Goal: Task Accomplishment & Management: Use online tool/utility

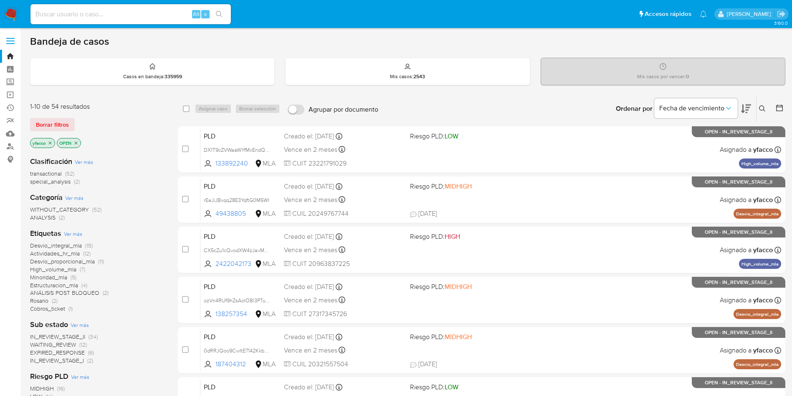
click at [160, 17] on input at bounding box center [130, 14] width 200 height 11
paste input "DQcL7lMa7Si9ALBmYofYBKpb"
type input "DQcL7lMa7Si9ALBmYofYBKpb"
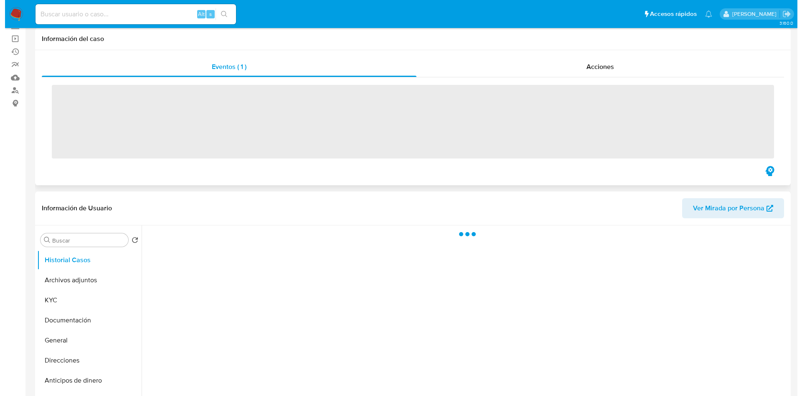
scroll to position [125, 0]
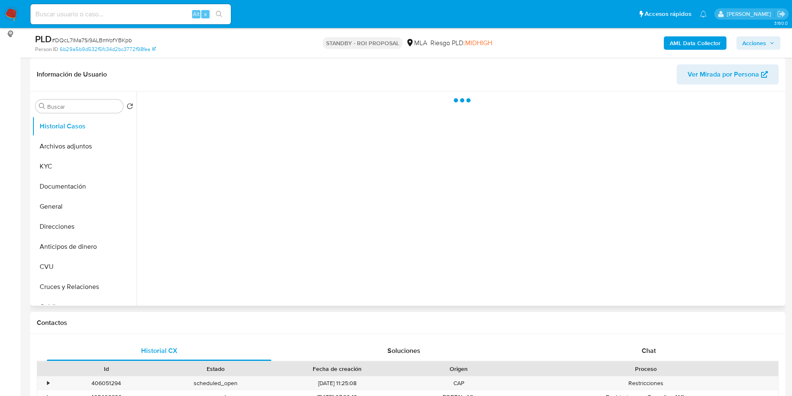
select select "10"
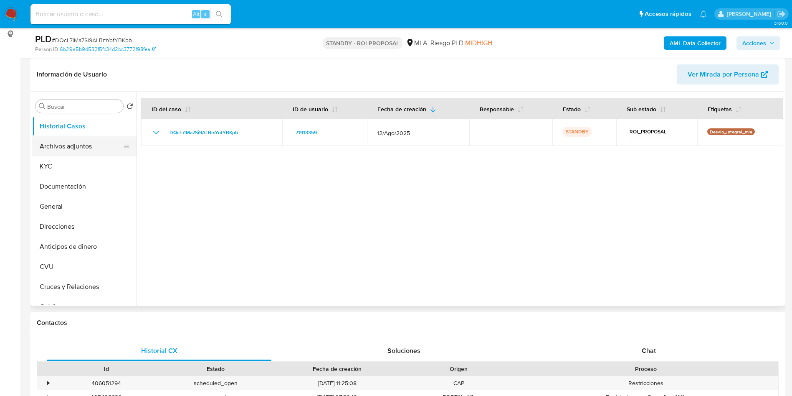
click at [54, 148] on button "Archivos adjuntos" at bounding box center [81, 146] width 98 height 20
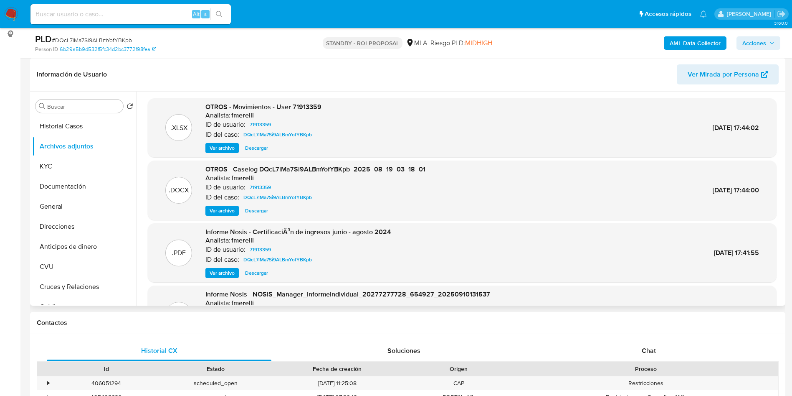
click at [211, 212] on span "Ver archivo" at bounding box center [222, 210] width 25 height 8
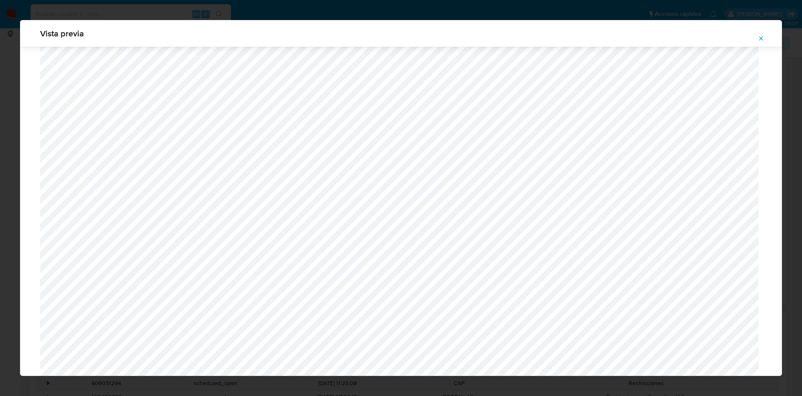
scroll to position [547, 0]
click at [758, 37] on icon "Attachment preview" at bounding box center [761, 38] width 7 height 7
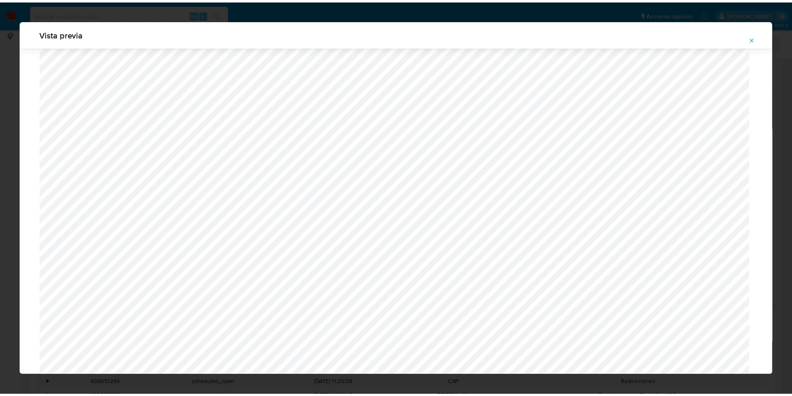
scroll to position [0, 0]
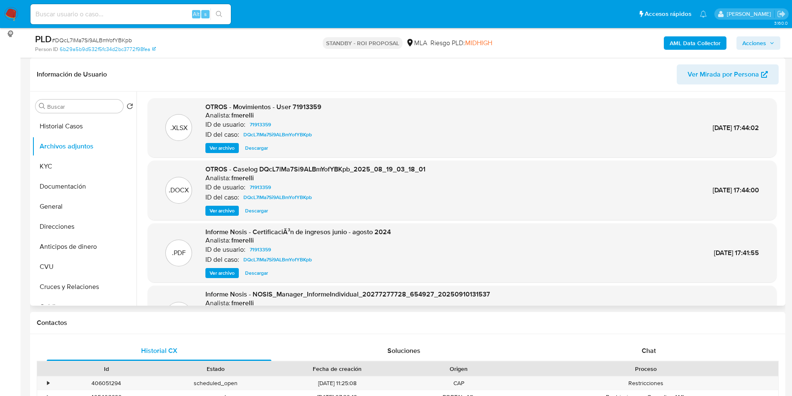
click at [254, 214] on span "Descargar" at bounding box center [256, 210] width 23 height 8
click at [76, 128] on button "Historial Casos" at bounding box center [81, 126] width 98 height 20
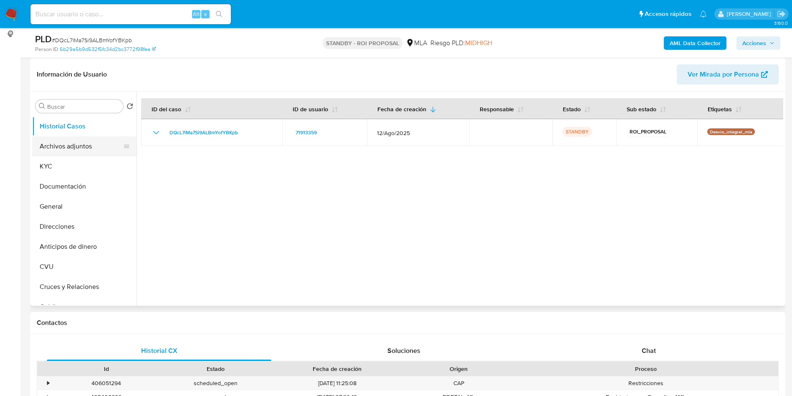
click at [48, 144] on button "Archivos adjuntos" at bounding box center [81, 146] width 98 height 20
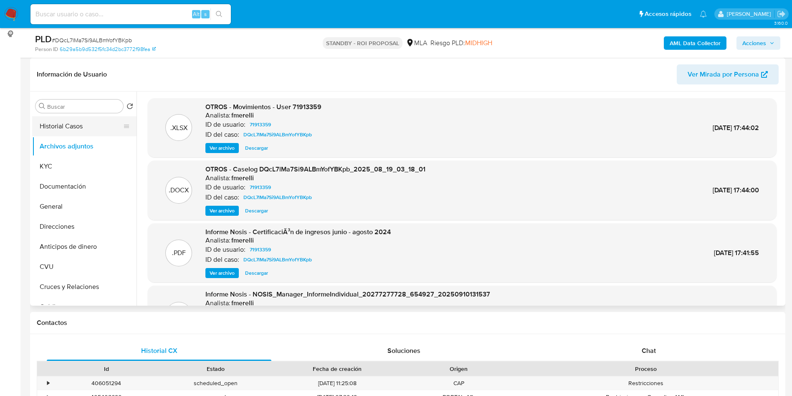
click at [63, 129] on button "Historial Casos" at bounding box center [81, 126] width 98 height 20
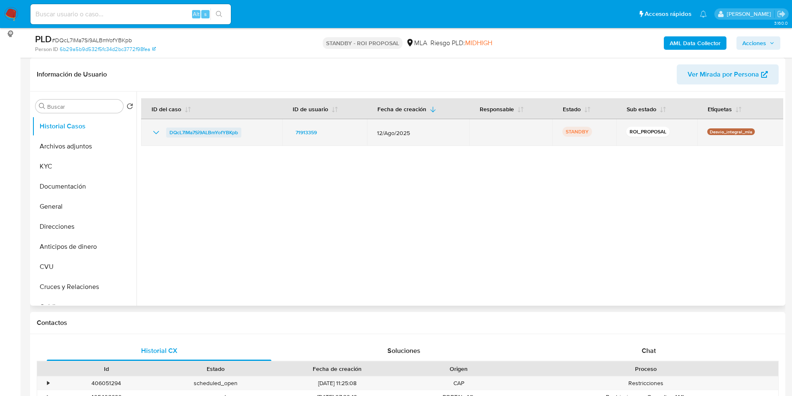
drag, startPoint x: 165, startPoint y: 135, endPoint x: 240, endPoint y: 134, distance: 74.8
click at [240, 134] on div "DQcL7lMa7Si9ALBmYofYBKpb" at bounding box center [211, 132] width 121 height 10
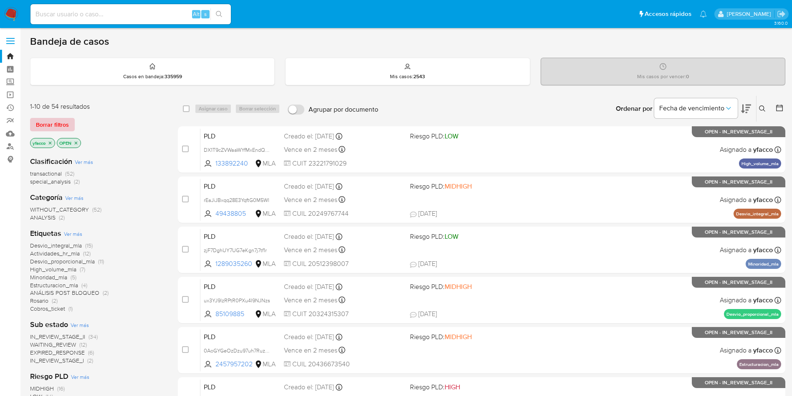
click at [59, 127] on span "Borrar filtros" at bounding box center [52, 125] width 33 height 12
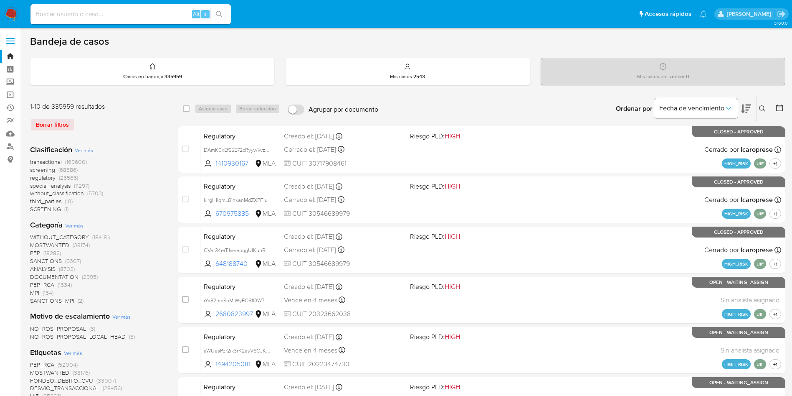
click at [762, 111] on icon at bounding box center [762, 108] width 7 height 7
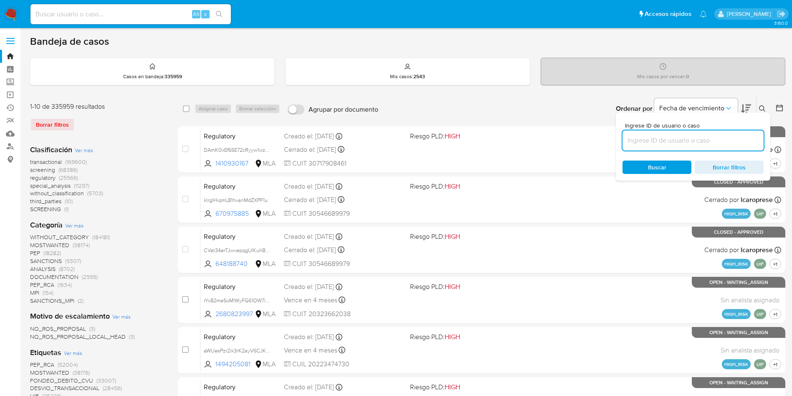
click at [690, 141] on input at bounding box center [693, 140] width 141 height 11
type input "DQcL7lMa7Si9ALBmYofYBKpb"
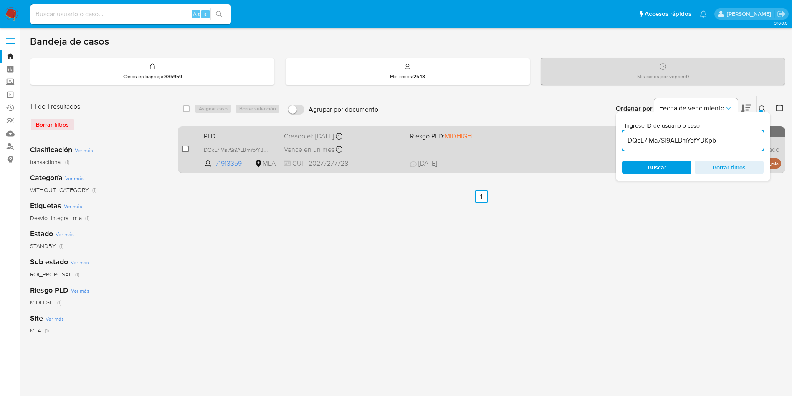
click at [183, 148] on input "checkbox" at bounding box center [185, 148] width 7 height 7
checkbox input "true"
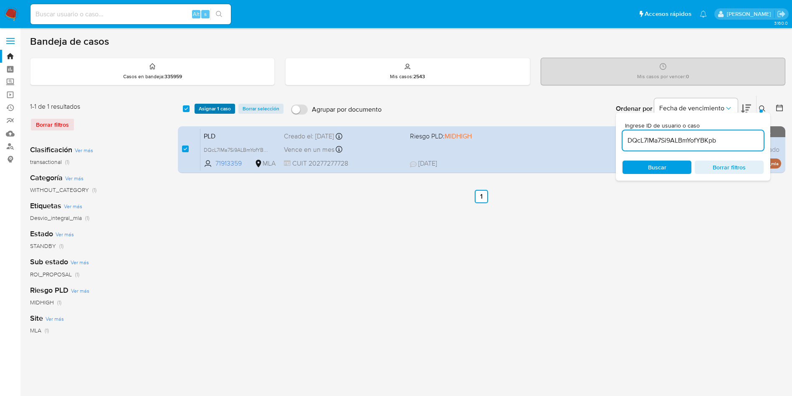
click at [213, 113] on span "Asignar 1 caso" at bounding box center [215, 108] width 32 height 8
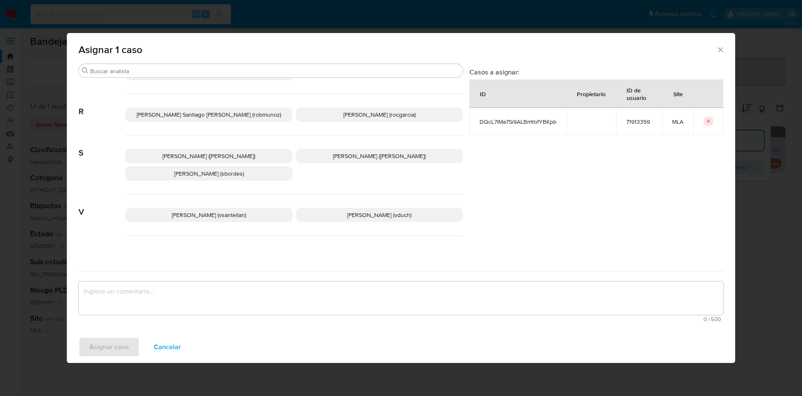
scroll to position [746, 0]
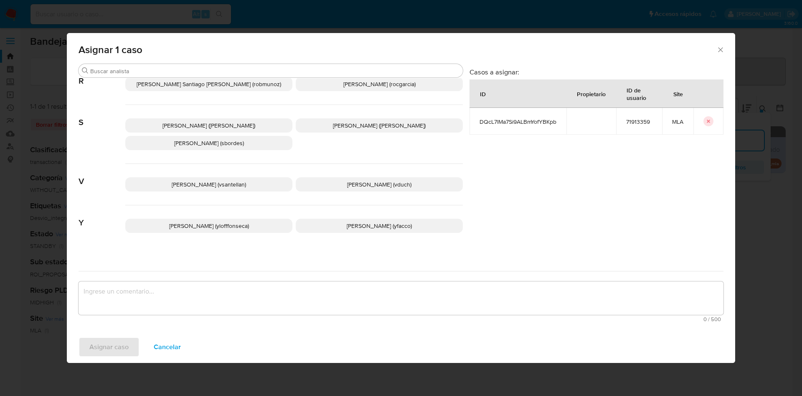
click at [349, 225] on p "Yesica Paola Facco (yfacco)" at bounding box center [379, 225] width 167 height 14
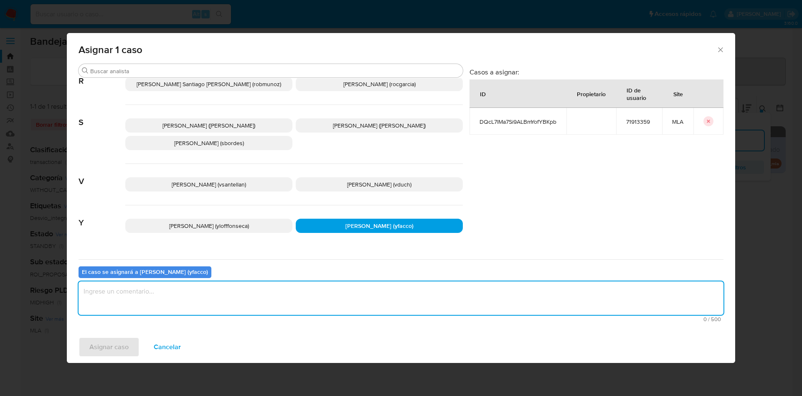
click at [221, 313] on textarea "assign-modal" at bounding box center [401, 297] width 645 height 33
click at [127, 342] on span "Asignar caso" at bounding box center [108, 346] width 39 height 18
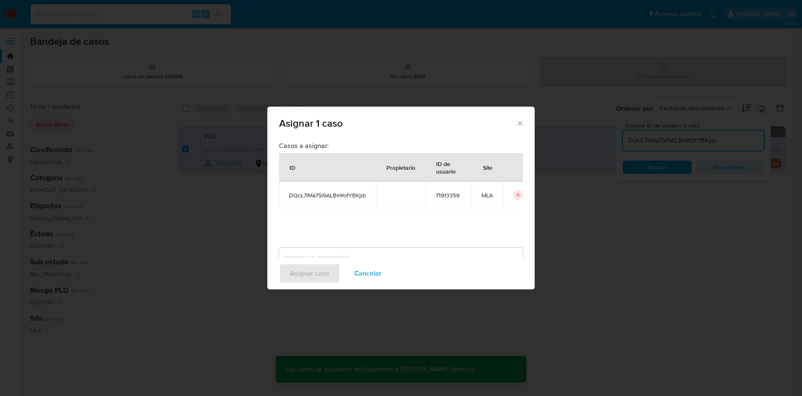
checkbox input "false"
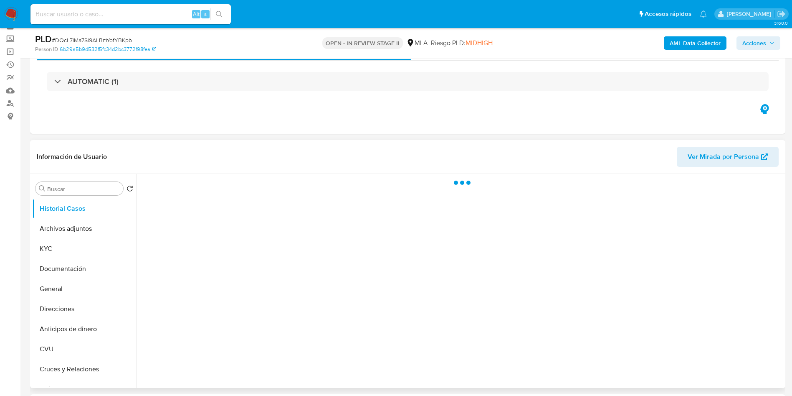
scroll to position [63, 0]
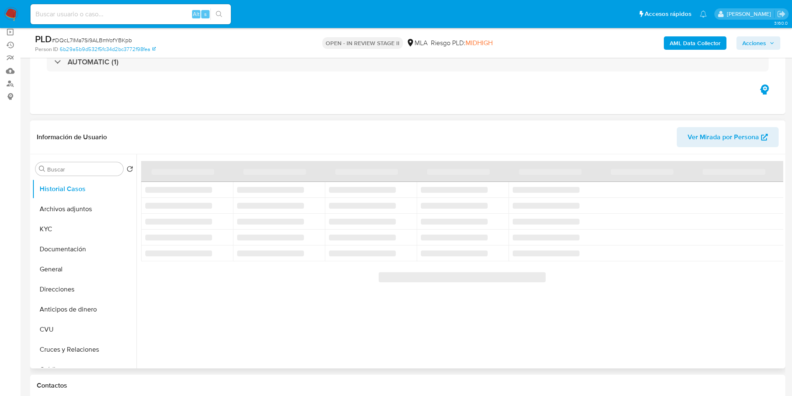
select select "10"
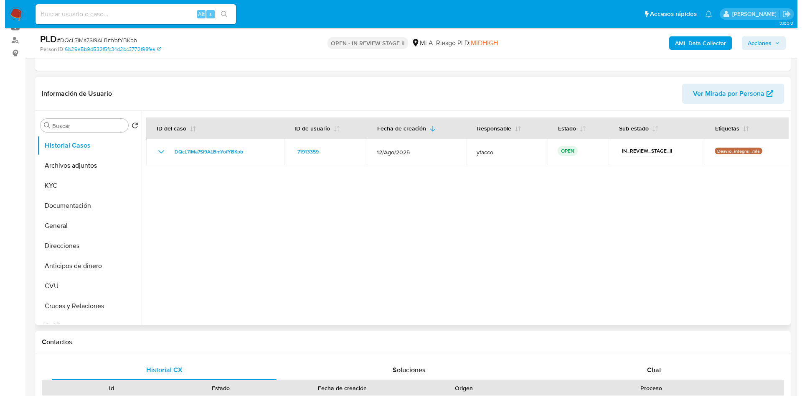
scroll to position [125, 0]
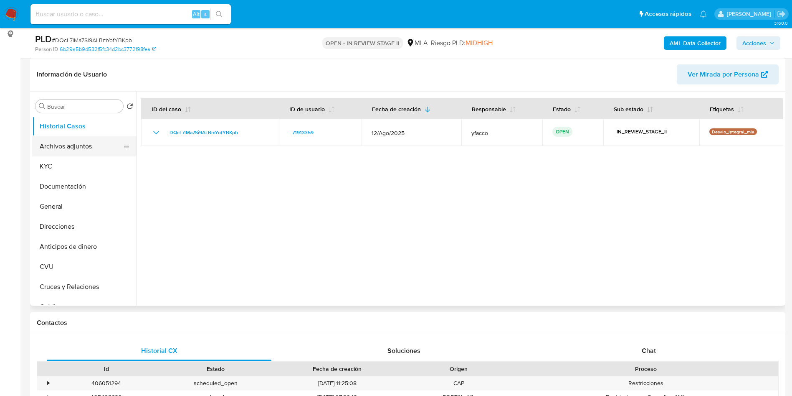
click at [55, 138] on button "Archivos adjuntos" at bounding box center [81, 146] width 98 height 20
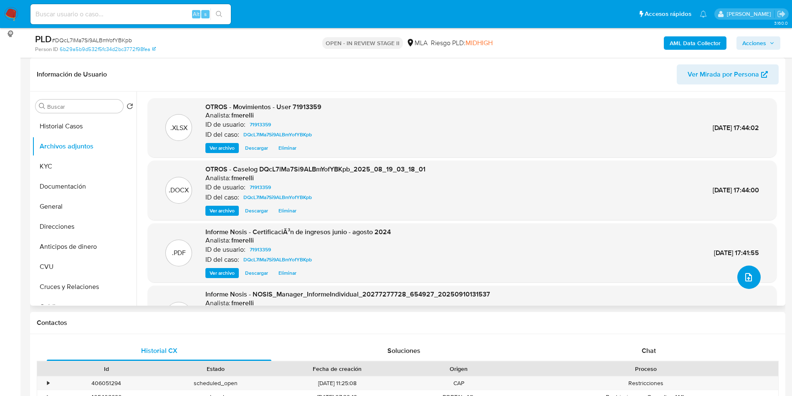
click at [750, 280] on span "upload-file" at bounding box center [749, 277] width 10 height 10
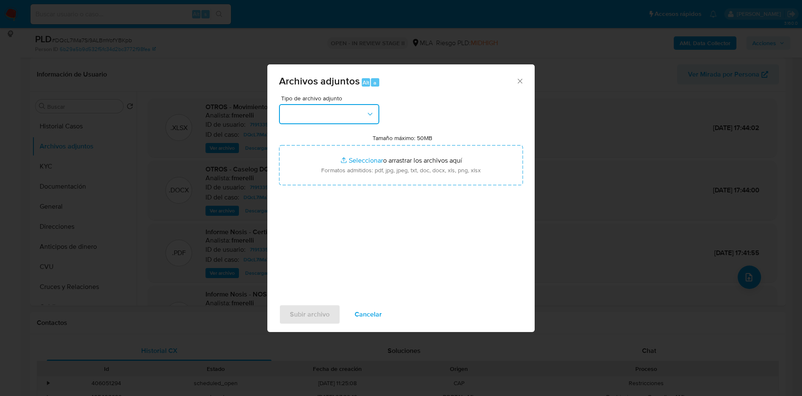
click at [304, 108] on button "button" at bounding box center [329, 114] width 100 height 20
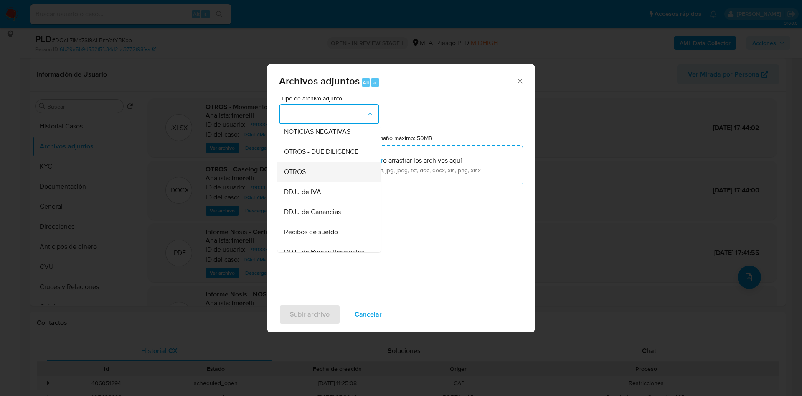
click at [299, 176] on span "OTROS" at bounding box center [295, 171] width 22 height 8
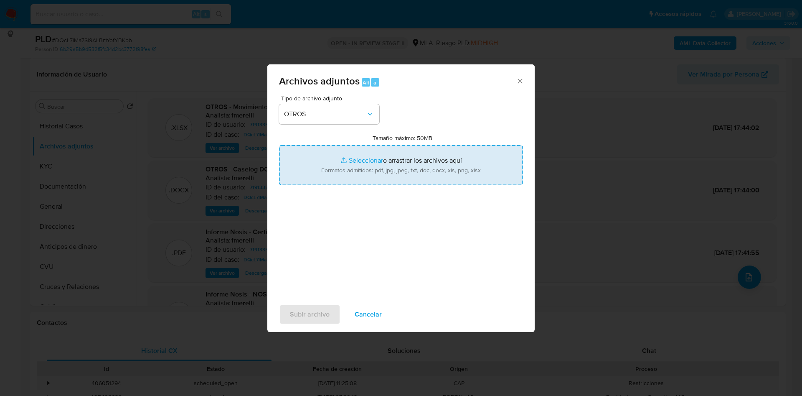
click at [358, 157] on input "Tamaño máximo: 50MB Seleccionar archivos" at bounding box center [401, 165] width 244 height 40
type input "C:\fakepath\Caselog DQcL7lMa7Si9ALBmYofYBKpb_2025_08_19_03_18_01 v2.docx"
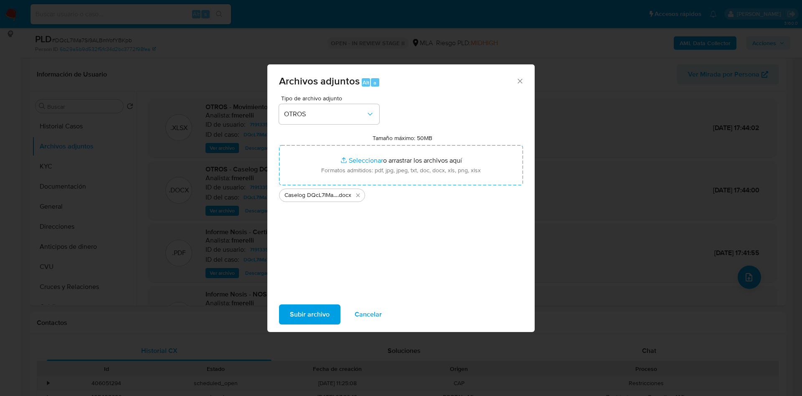
drag, startPoint x: 358, startPoint y: 157, endPoint x: 311, endPoint y: 312, distance: 161.3
click at [311, 312] on span "Subir archivo" at bounding box center [310, 314] width 40 height 18
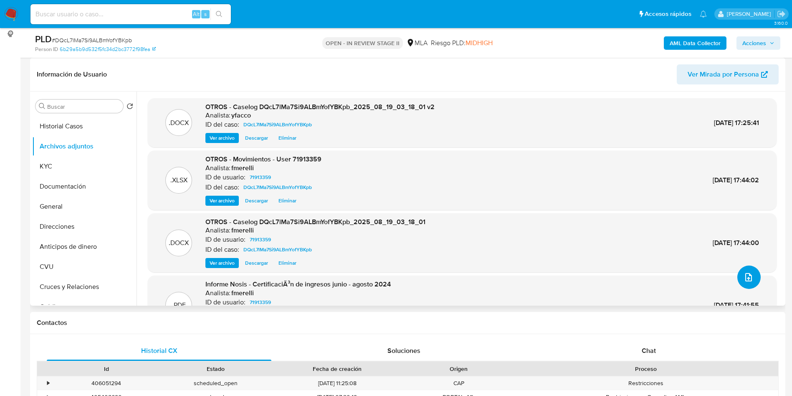
click at [748, 276] on icon "upload-file" at bounding box center [749, 277] width 10 height 10
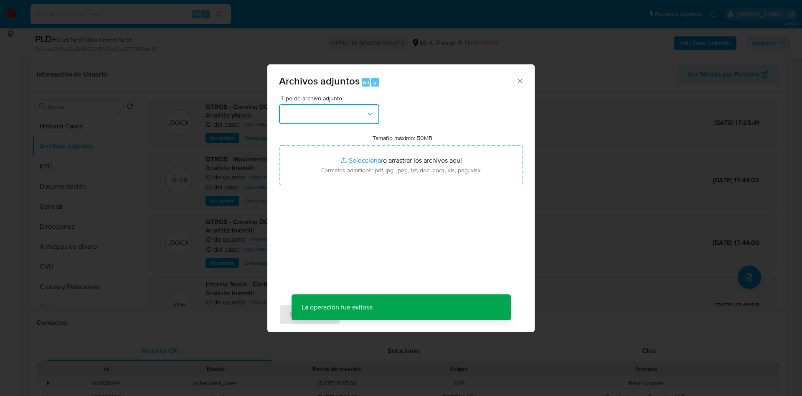
click at [323, 113] on button "button" at bounding box center [329, 114] width 100 height 20
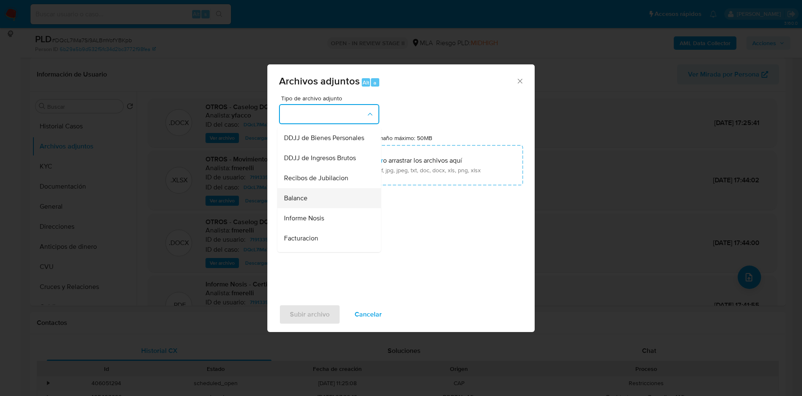
scroll to position [251, 0]
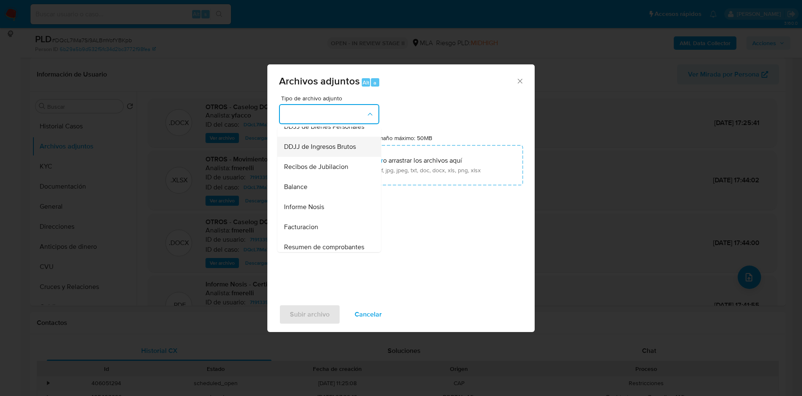
click at [307, 151] on span "DDJJ de Ingresos Brutos" at bounding box center [320, 146] width 72 height 8
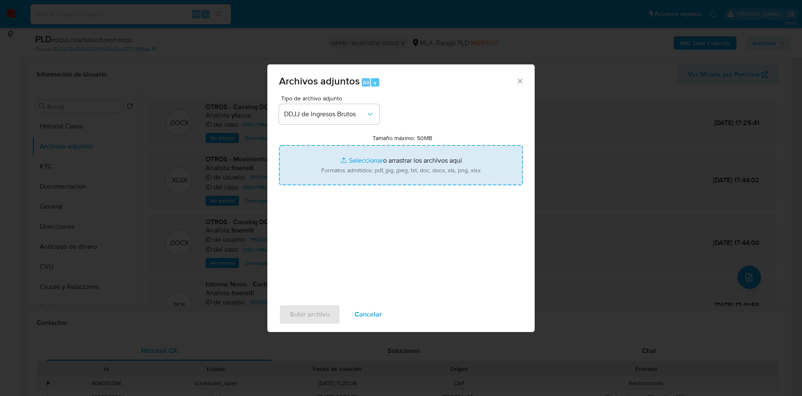
click at [360, 157] on input "Tamaño máximo: 50MB Seleccionar archivos" at bounding box center [401, 165] width 244 height 40
type input "C:\fakepath\Matias Leandro Simoniello.pdf"
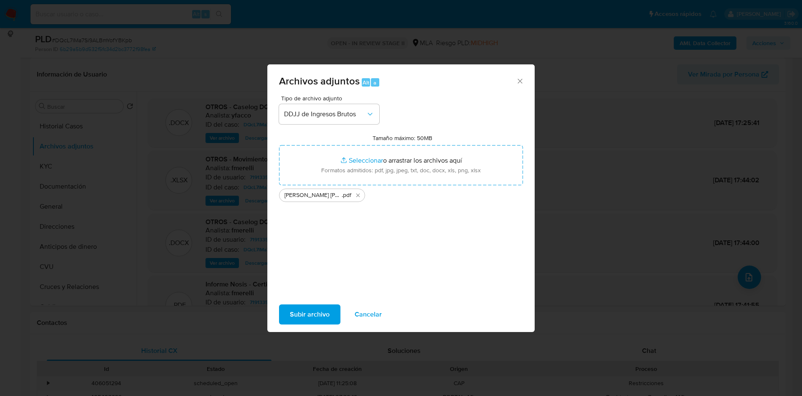
click at [303, 312] on span "Subir archivo" at bounding box center [310, 314] width 40 height 18
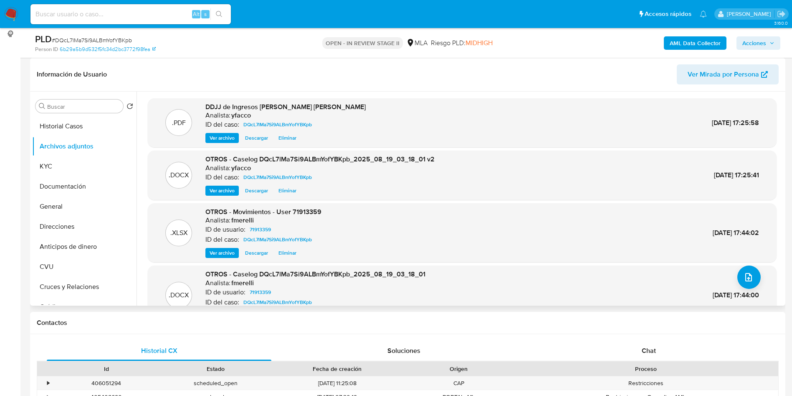
drag, startPoint x: 220, startPoint y: 191, endPoint x: 228, endPoint y: 196, distance: 9.5
click at [221, 197] on div ".DOCX OTROS - Caselog DQcL7lMa7Si9ALBmYofYBKpb_2025_08_19_03_18_01 v2 Analista:…" at bounding box center [462, 174] width 629 height 49
click at [220, 186] on span "Ver archivo" at bounding box center [222, 190] width 25 height 8
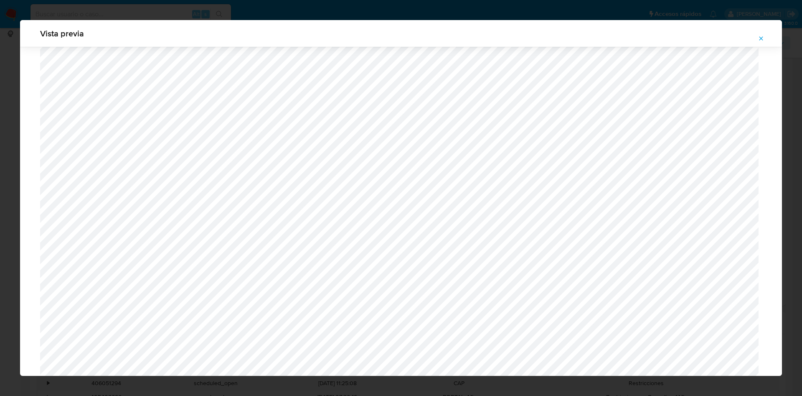
scroll to position [297, 0]
click at [764, 38] on icon "Attachment preview" at bounding box center [761, 38] width 7 height 7
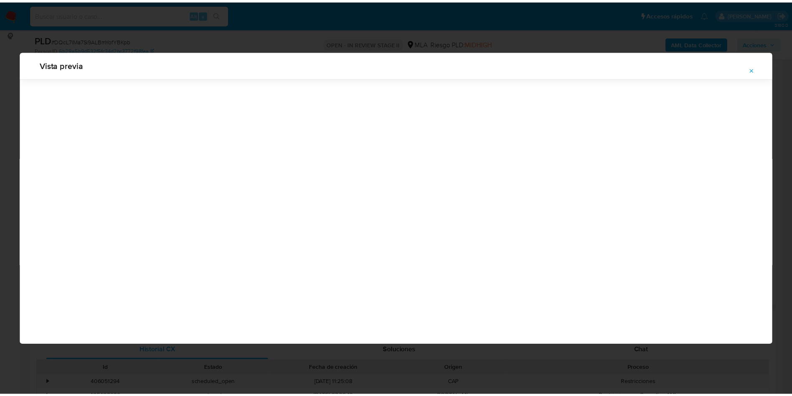
scroll to position [0, 0]
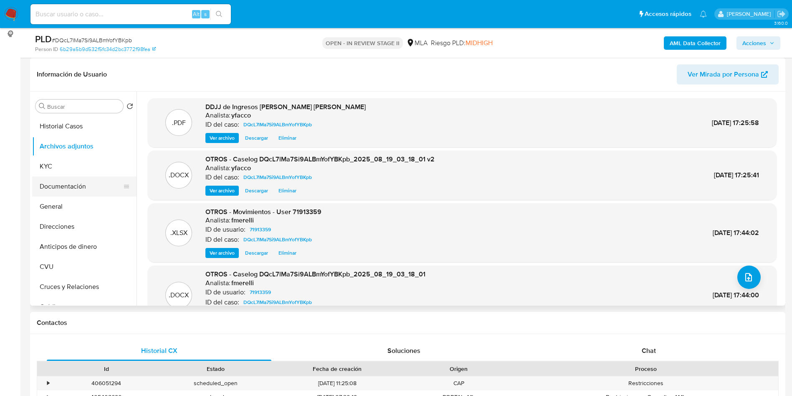
click at [83, 190] on button "Documentación" at bounding box center [81, 186] width 98 height 20
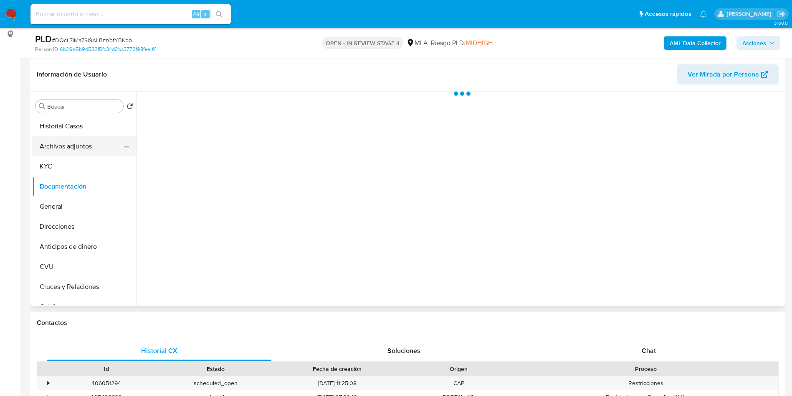
click at [84, 147] on button "Archivos adjuntos" at bounding box center [81, 146] width 98 height 20
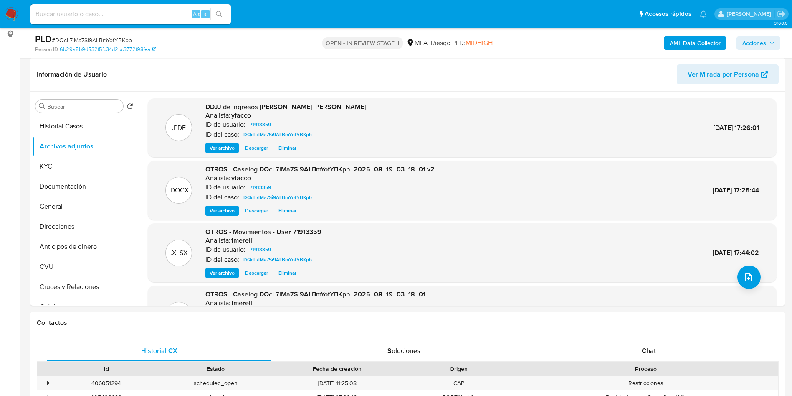
click at [764, 44] on span "Acciones" at bounding box center [755, 42] width 24 height 13
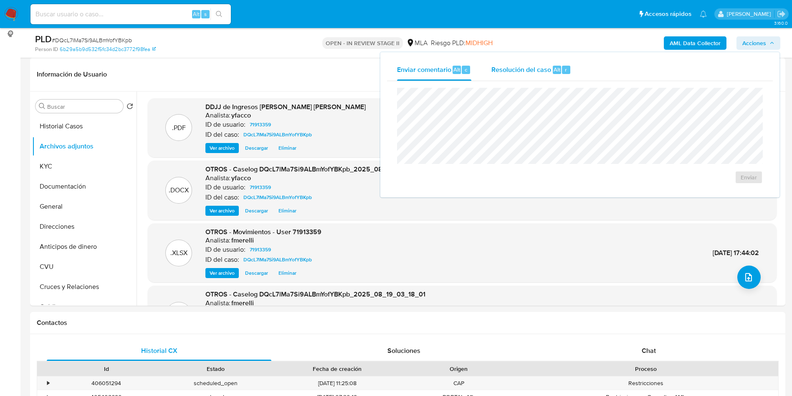
click at [563, 68] on div "r" at bounding box center [566, 70] width 8 height 8
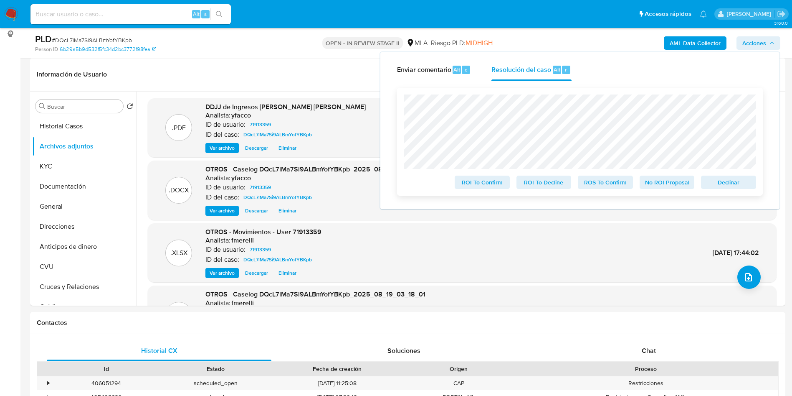
click at [598, 185] on span "ROS To Confirm" at bounding box center [605, 182] width 43 height 12
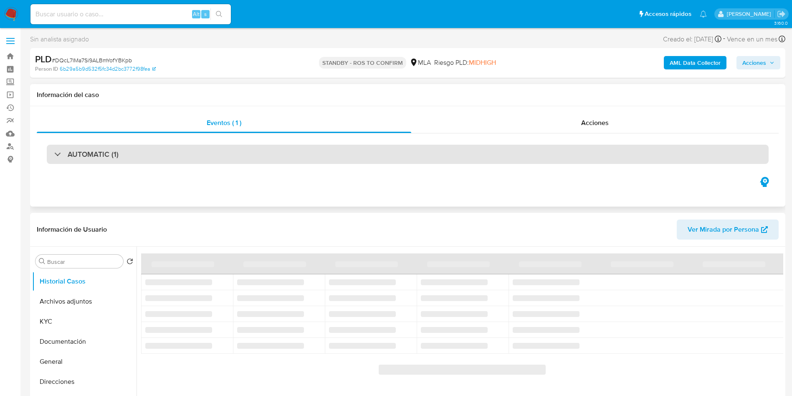
select select "10"
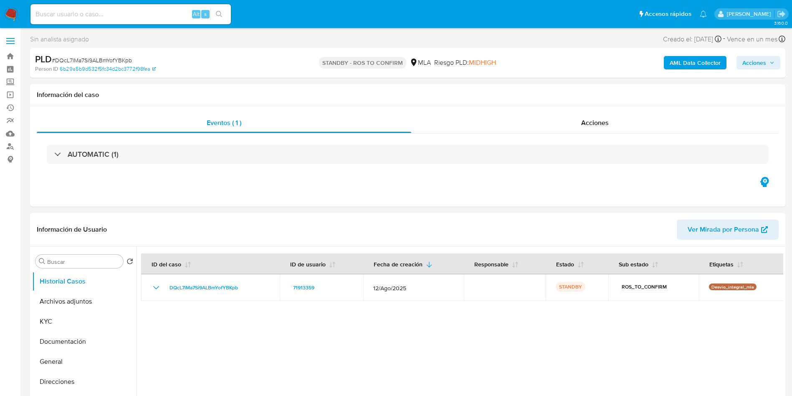
click at [134, 15] on input at bounding box center [130, 14] width 200 height 11
paste input "aiBWtaDzWxTVIOaEkQgWPHIk"
type input "aiBWtaDzWxTVIOaEkQgWPHIk"
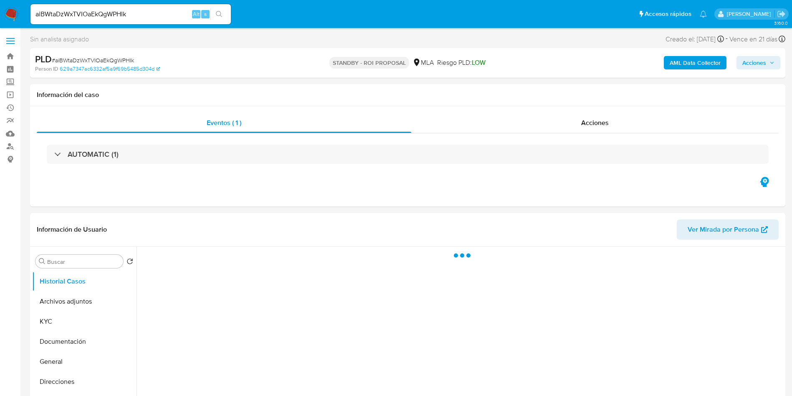
select select "10"
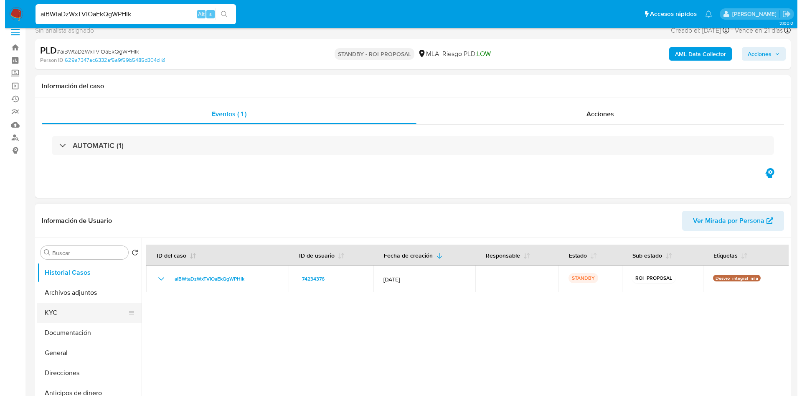
scroll to position [63, 0]
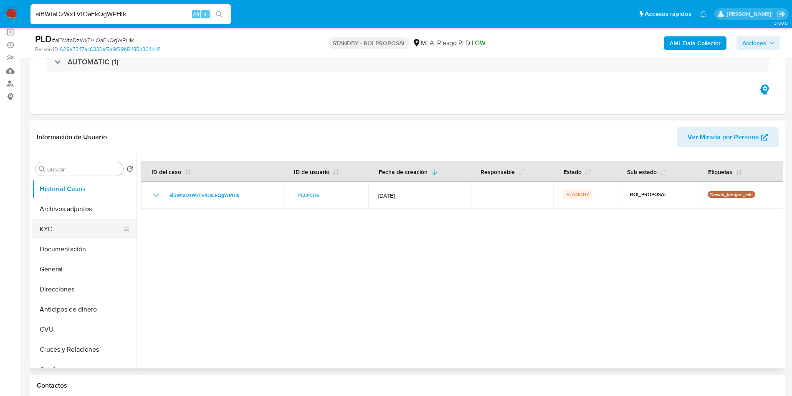
click at [74, 229] on button "KYC" at bounding box center [81, 229] width 98 height 20
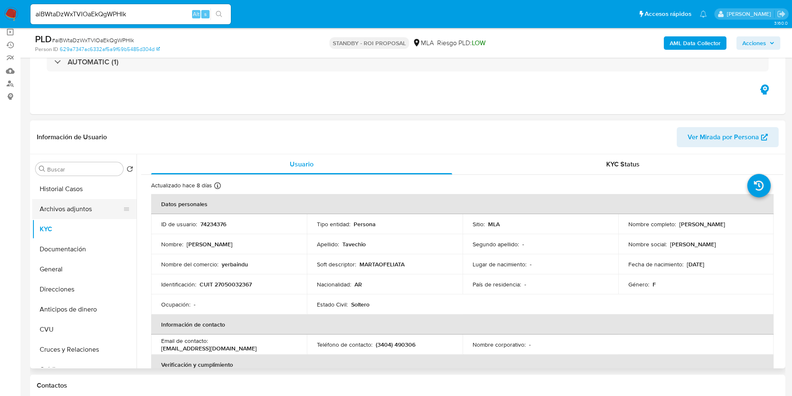
click at [68, 205] on button "Archivos adjuntos" at bounding box center [81, 209] width 98 height 20
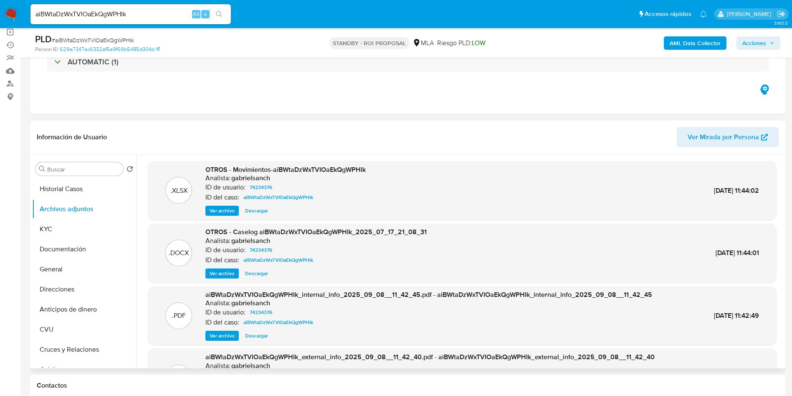
click at [223, 275] on span "Ver archivo" at bounding box center [222, 273] width 25 height 8
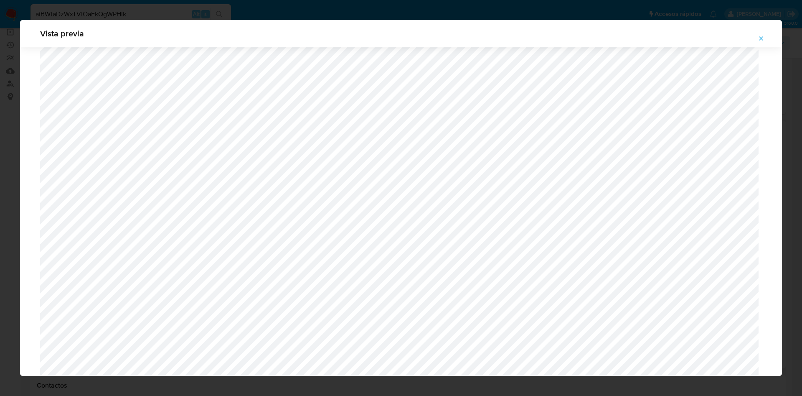
scroll to position [46, 0]
click at [757, 37] on button "Attachment preview" at bounding box center [761, 38] width 18 height 13
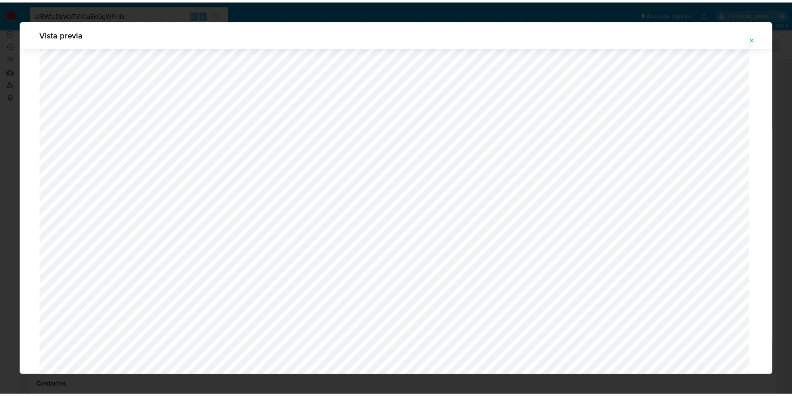
scroll to position [0, 0]
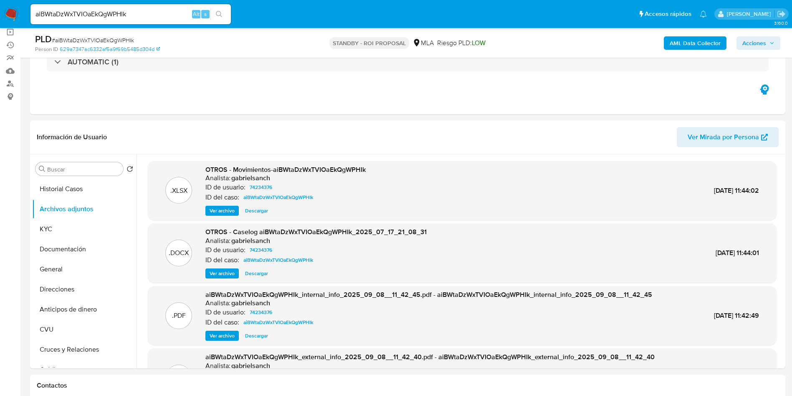
click at [184, 14] on input "aiBWtaDzWxTVIOaEkQgWPHIk" at bounding box center [130, 14] width 200 height 11
paste input "0Jlh9UV2X0yBLOwANotymHG4"
type input "0Jlh9UV2X0yBLOwANotymHG4"
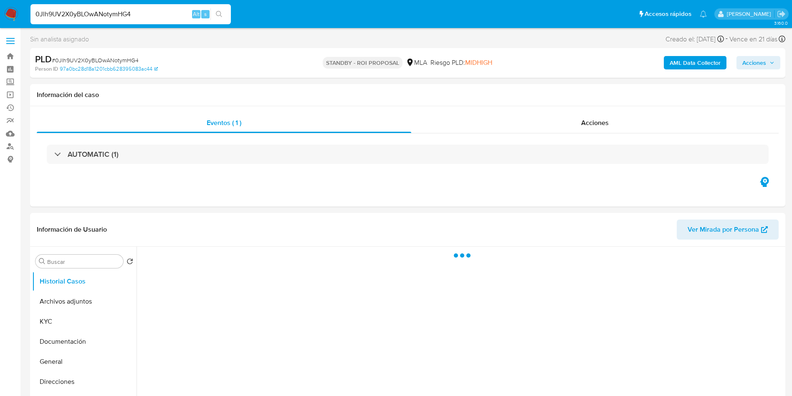
select select "10"
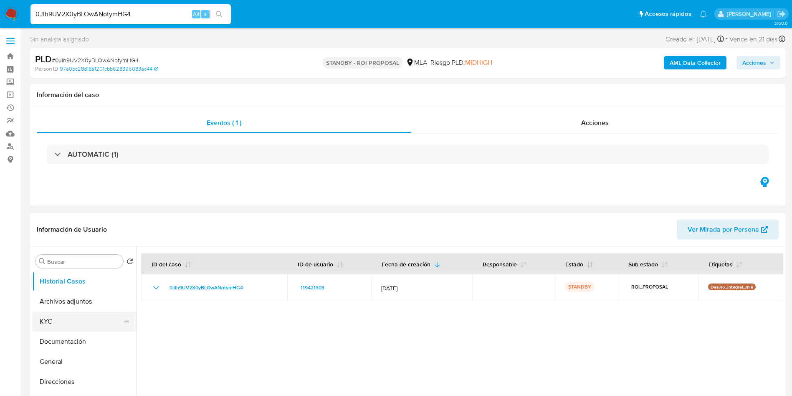
click at [62, 315] on button "KYC" at bounding box center [81, 321] width 98 height 20
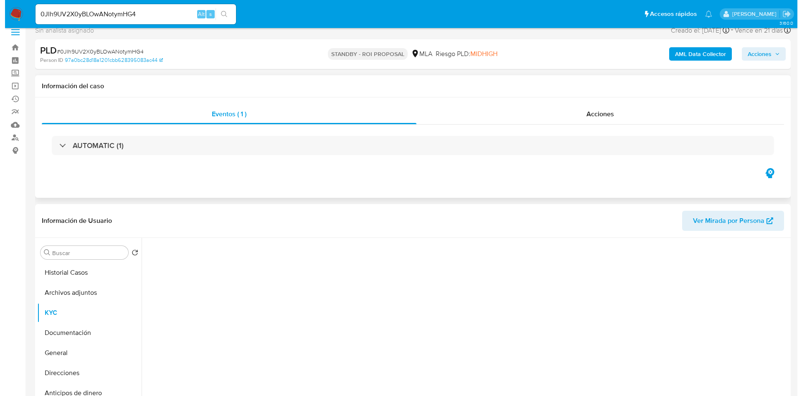
scroll to position [63, 0]
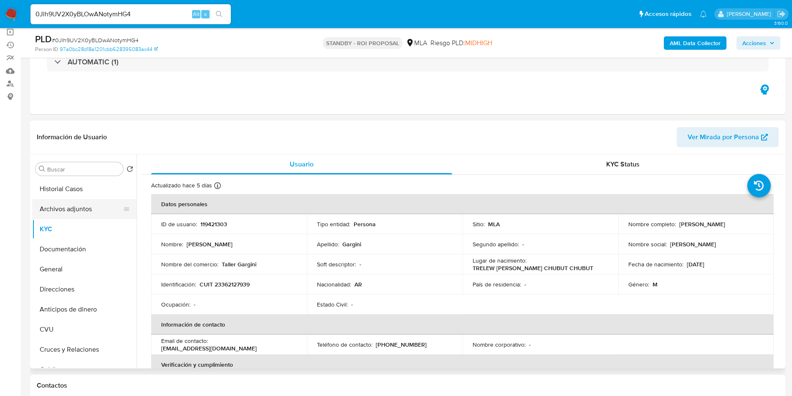
click at [70, 210] on button "Archivos adjuntos" at bounding box center [81, 209] width 98 height 20
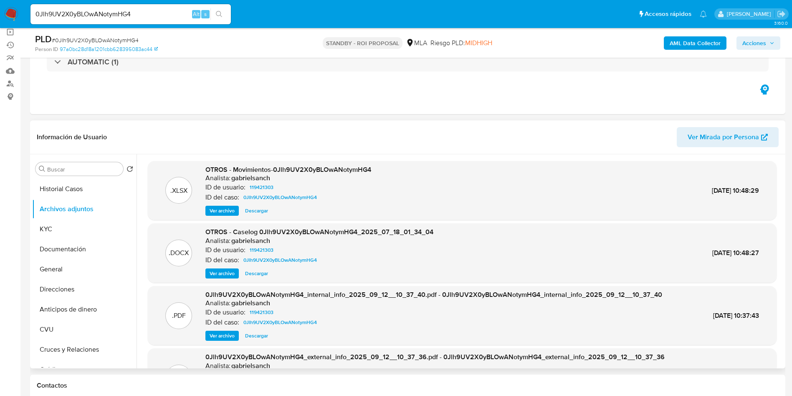
click at [218, 276] on span "Ver archivo" at bounding box center [222, 273] width 25 height 8
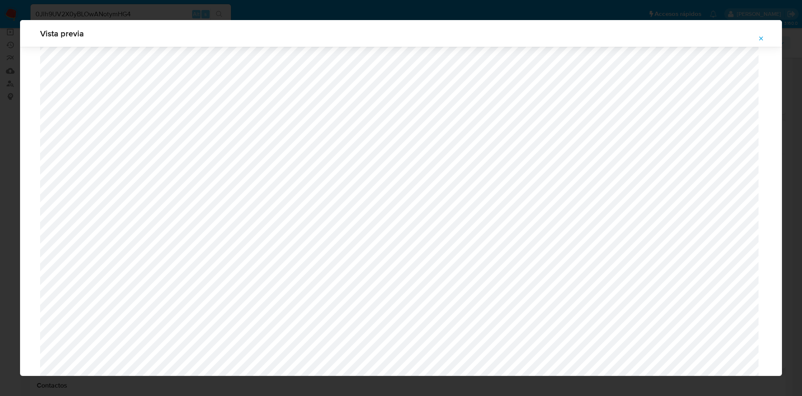
scroll to position [512, 0]
click at [763, 34] on span "Attachment preview" at bounding box center [761, 39] width 7 height 12
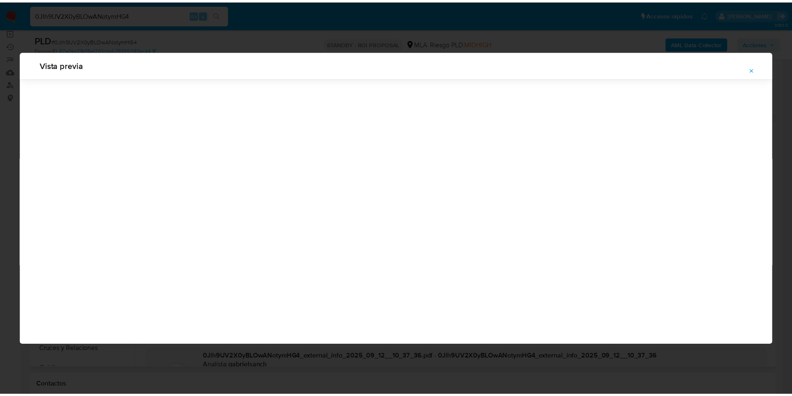
scroll to position [0, 0]
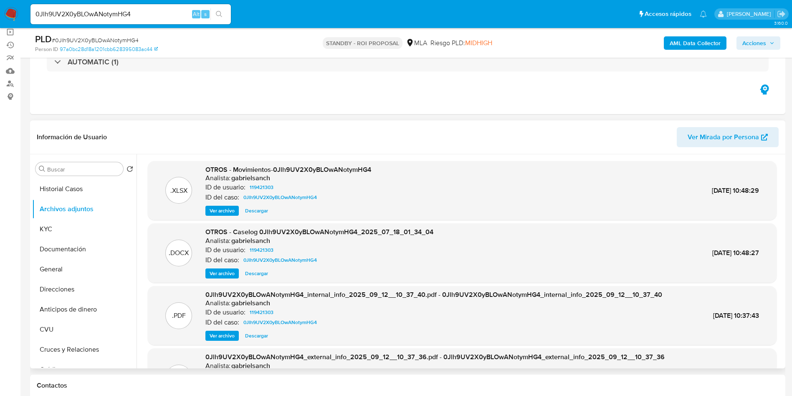
click at [261, 275] on span "Descargar" at bounding box center [256, 273] width 23 height 8
click at [152, 15] on input "0Jlh9UV2X0yBLOwANotymHG4" at bounding box center [130, 14] width 200 height 11
paste input "HoISojRFVOqkCRlzu3x8030H"
type input "HoISojRFVOqkCRlzu3x8030H"
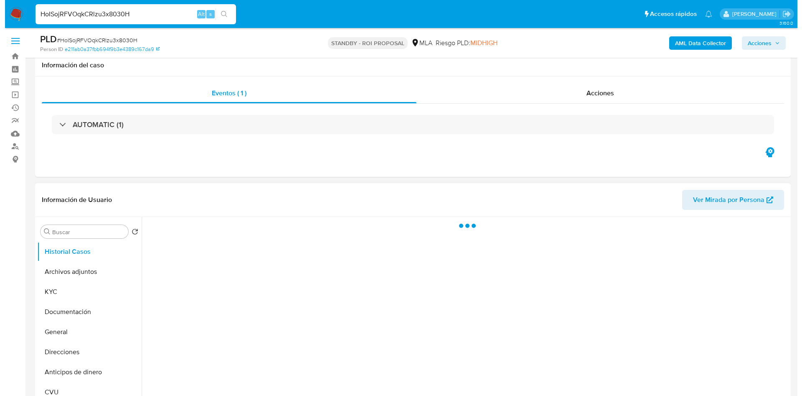
scroll to position [63, 0]
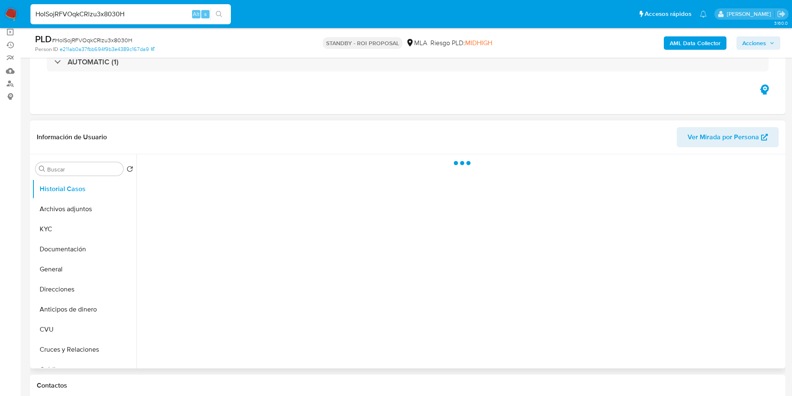
select select "10"
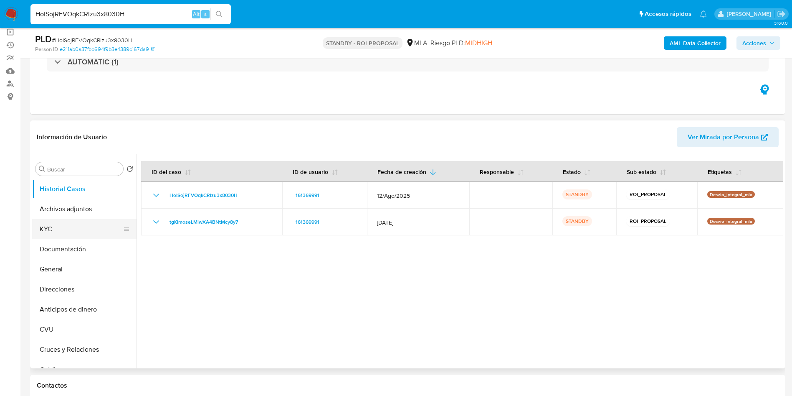
click at [50, 226] on button "KYC" at bounding box center [81, 229] width 98 height 20
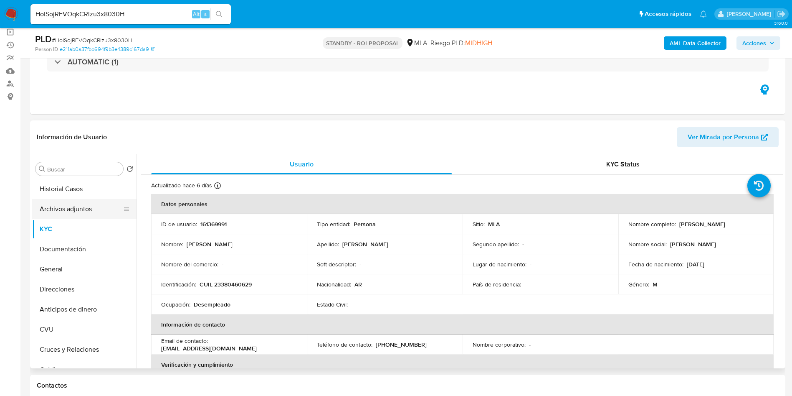
click at [84, 205] on button "Archivos adjuntos" at bounding box center [81, 209] width 98 height 20
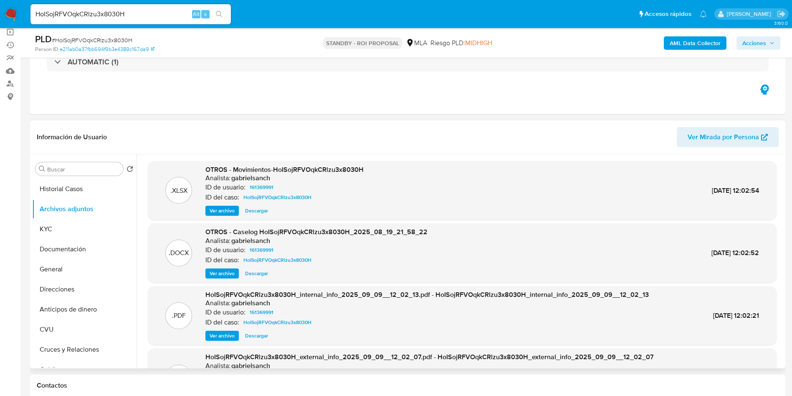
click at [225, 274] on span "Ver archivo" at bounding box center [222, 273] width 25 height 8
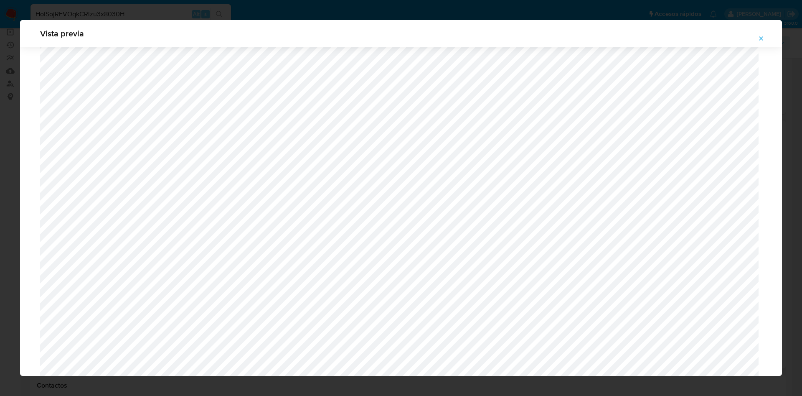
scroll to position [548, 0]
click at [760, 36] on icon "Attachment preview" at bounding box center [761, 38] width 7 height 7
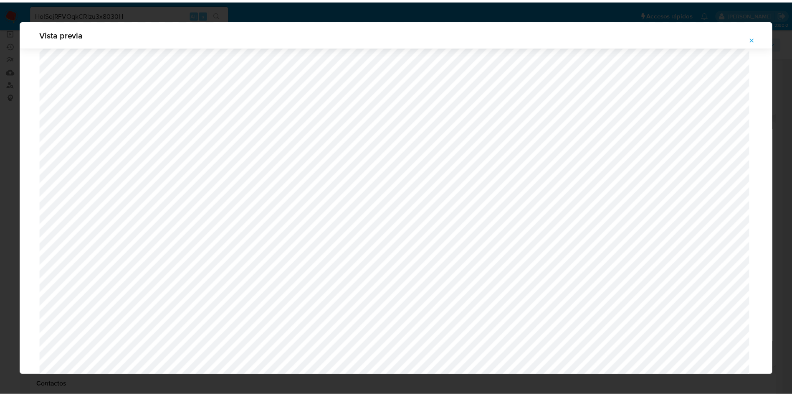
scroll to position [0, 0]
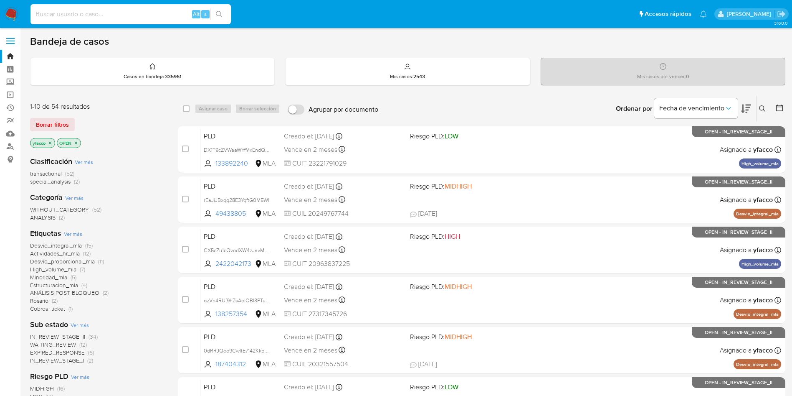
click at [115, 18] on input at bounding box center [130, 14] width 200 height 11
paste input "ZwXNGNfvk7RvDEXrNcQYIE3t"
type input "ZwXNGNfvk7RvDEXrNcQYIE3t"
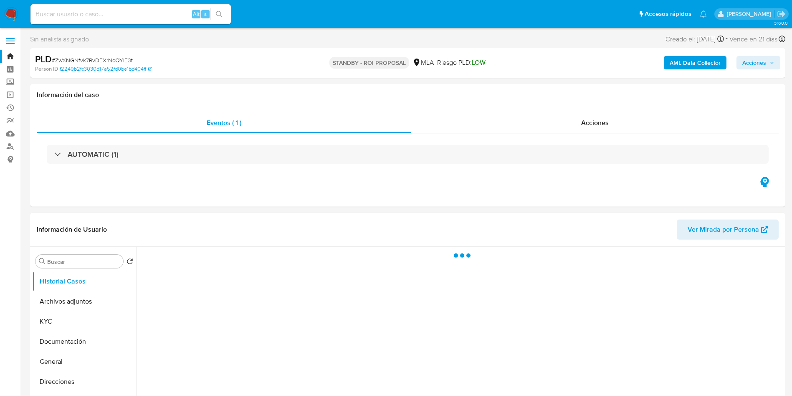
select select "10"
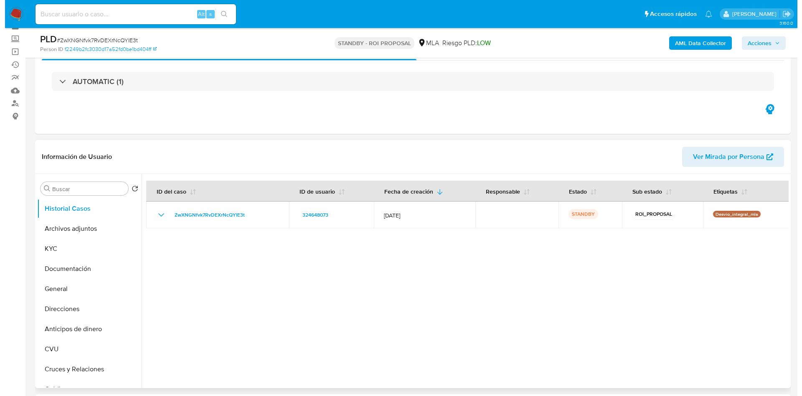
scroll to position [63, 0]
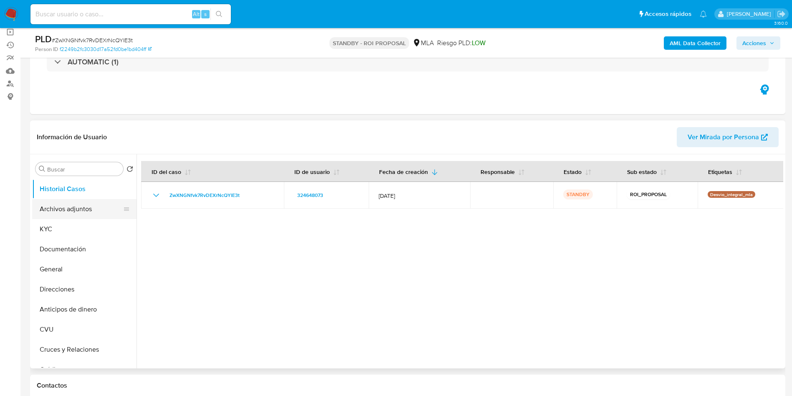
click at [76, 208] on button "Archivos adjuntos" at bounding box center [81, 209] width 98 height 20
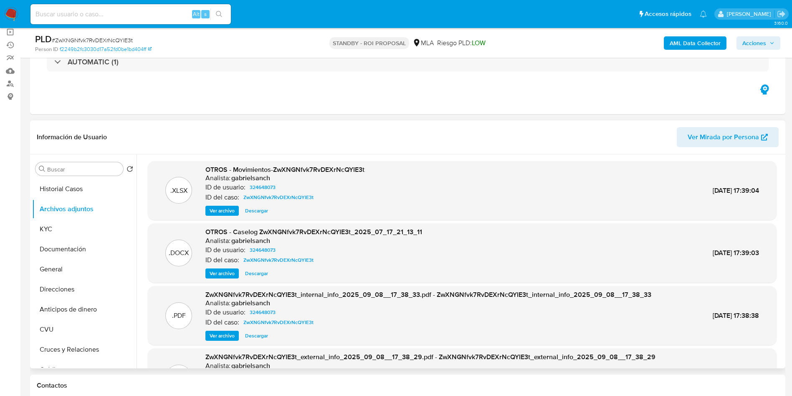
click at [210, 271] on span "Ver archivo" at bounding box center [222, 273] width 25 height 8
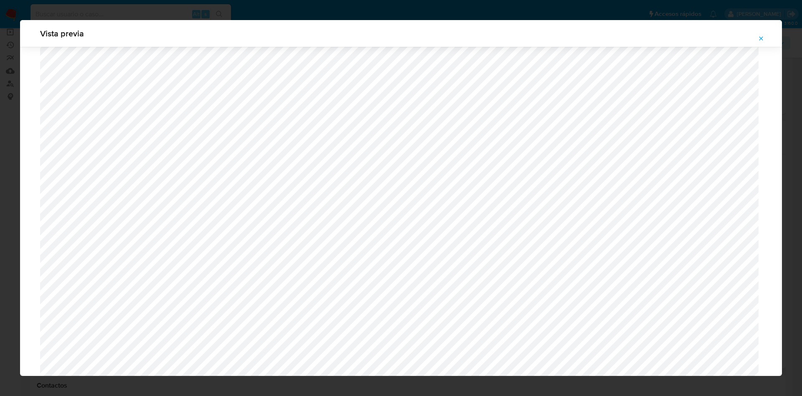
scroll to position [476, 0]
click at [758, 38] on icon "Attachment preview" at bounding box center [761, 38] width 7 height 7
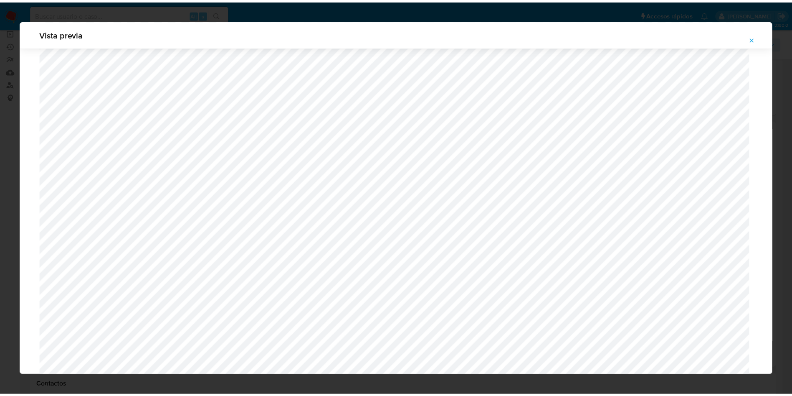
scroll to position [0, 0]
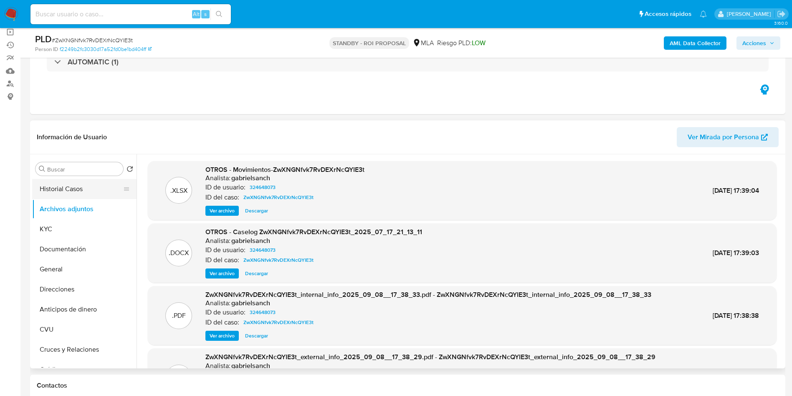
click at [82, 190] on button "Historial Casos" at bounding box center [81, 189] width 98 height 20
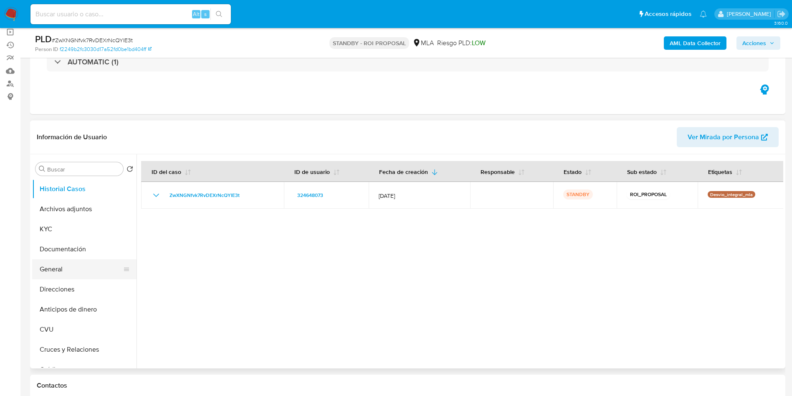
click at [37, 265] on button "General" at bounding box center [81, 269] width 98 height 20
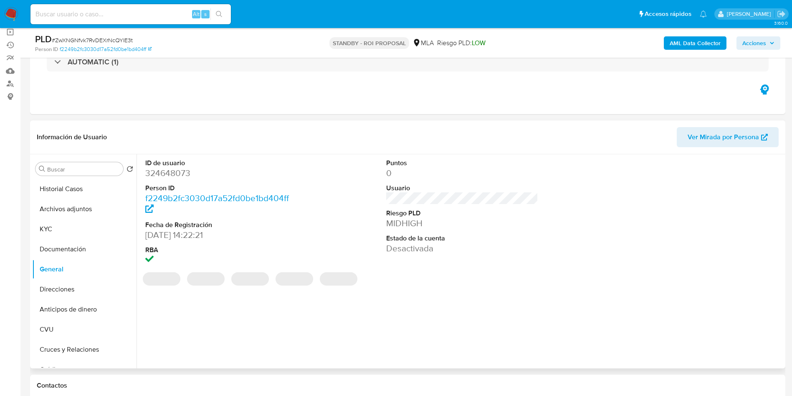
click at [170, 173] on dd "324648073" at bounding box center [221, 173] width 152 height 12
copy dd "324648073"
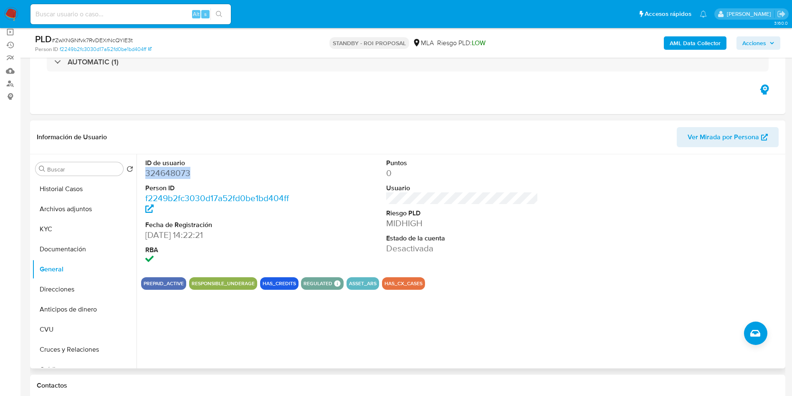
click at [52, 178] on div "Buscar Volver al orden por defecto Historial Casos Archivos adjuntos KYC Docume…" at bounding box center [84, 261] width 104 height 213
click at [61, 184] on button "Historial Casos" at bounding box center [81, 189] width 98 height 20
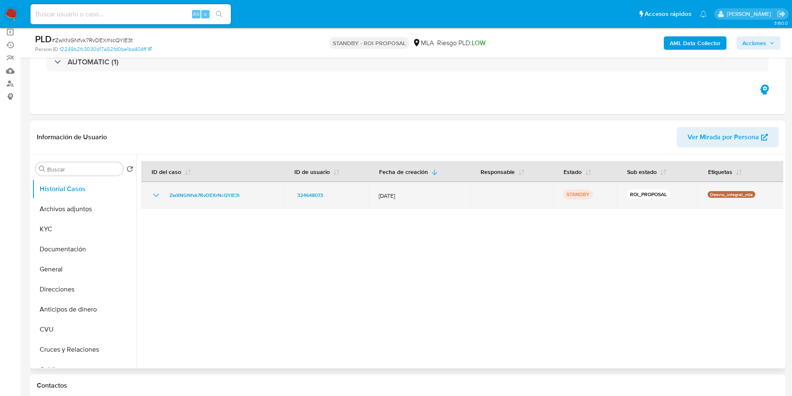
drag, startPoint x: 164, startPoint y: 197, endPoint x: 246, endPoint y: 195, distance: 82.3
click at [246, 195] on div "ZwXNGNfvk7RvDEXrNcQYIE3t" at bounding box center [212, 195] width 123 height 10
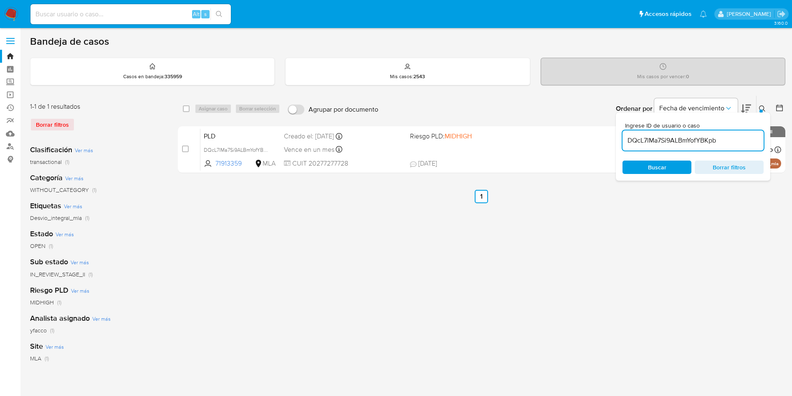
click at [727, 142] on input "DQcL7lMa7Si9ALBmYofYBKpb" at bounding box center [693, 140] width 141 height 11
paste input "ZwXNGNfvk7RvDEXrNcQYIE3t"
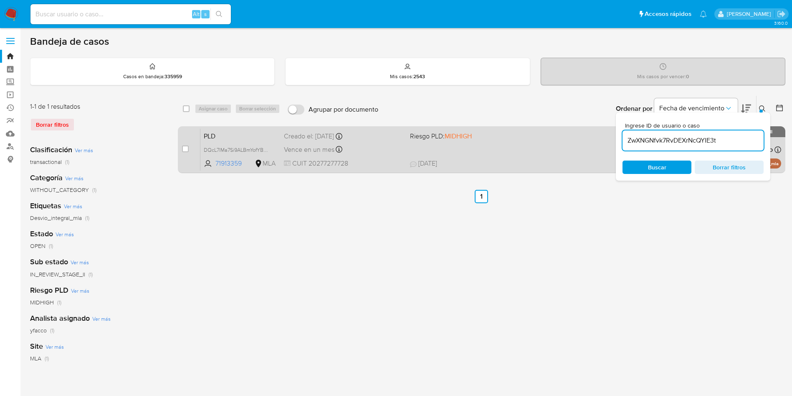
type input "ZwXNGNfvk7RvDEXrNcQYIE3t"
click at [186, 149] on input "checkbox" at bounding box center [185, 148] width 7 height 7
checkbox input "true"
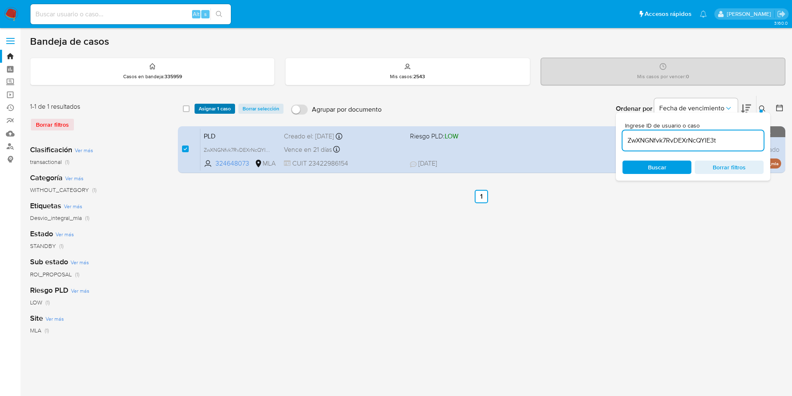
click at [213, 110] on span "Asignar 1 caso" at bounding box center [215, 108] width 32 height 8
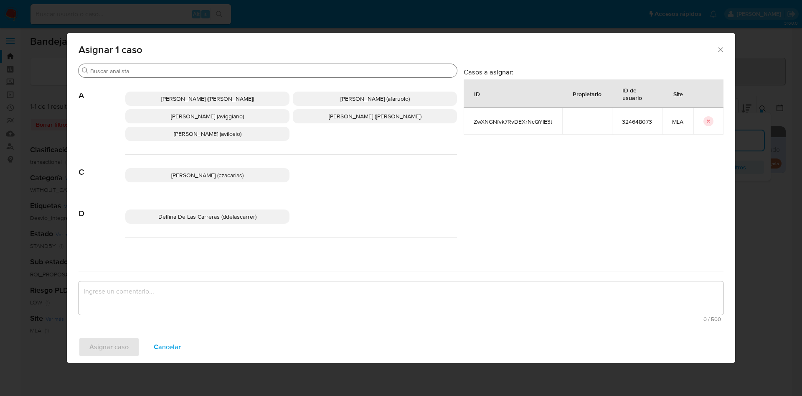
click at [139, 71] on input "Buscar" at bounding box center [271, 71] width 363 height 8
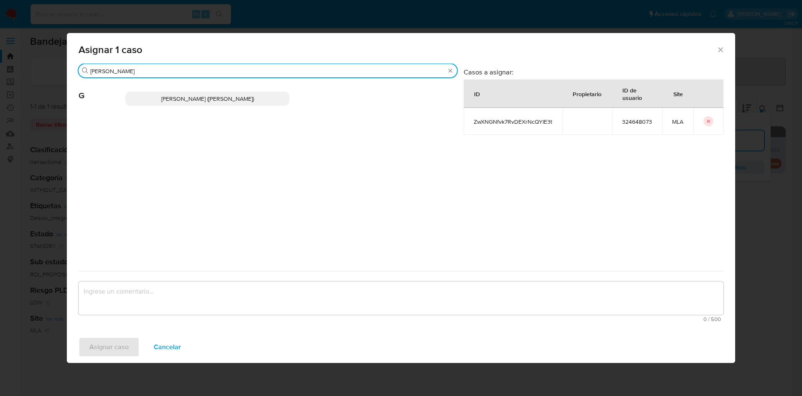
type input "gabrie"
click at [180, 103] on p "Gabriela Sanchez Quinonez (gabrielsanch)" at bounding box center [207, 98] width 164 height 14
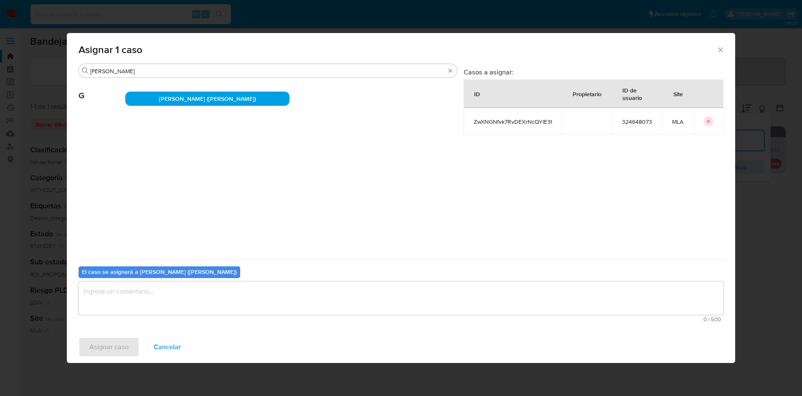
click at [133, 296] on textarea "assign-modal" at bounding box center [401, 297] width 645 height 33
click at [120, 344] on span "Asignar caso" at bounding box center [108, 346] width 39 height 18
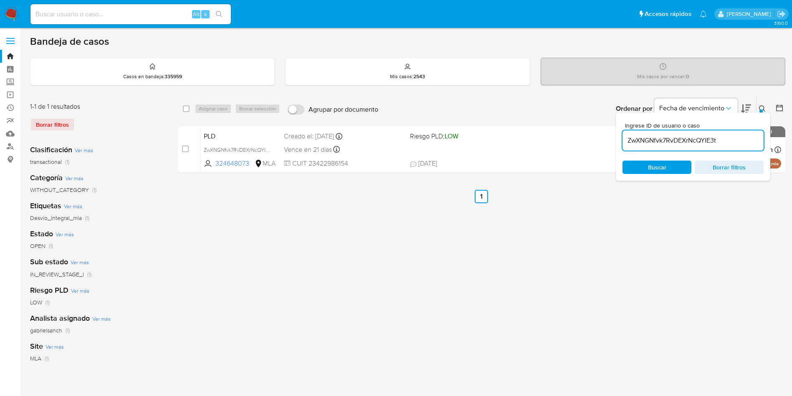
click at [724, 137] on input "ZwXNGNfvk7RvDEXrNcQYIE3t" at bounding box center [693, 140] width 141 height 11
paste input "ZwXNGNfvk7RvDEXrNcQYIE3t"
type input "ZwXNGNfvk7RvDEXrNcQYIE3t"
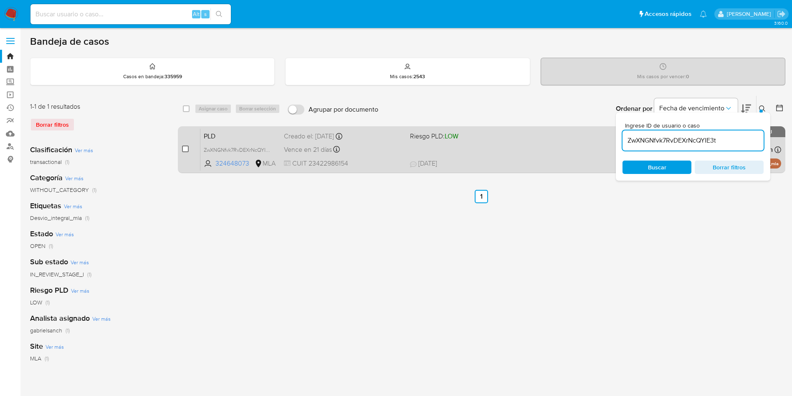
click at [188, 148] on input "checkbox" at bounding box center [185, 148] width 7 height 7
checkbox input "true"
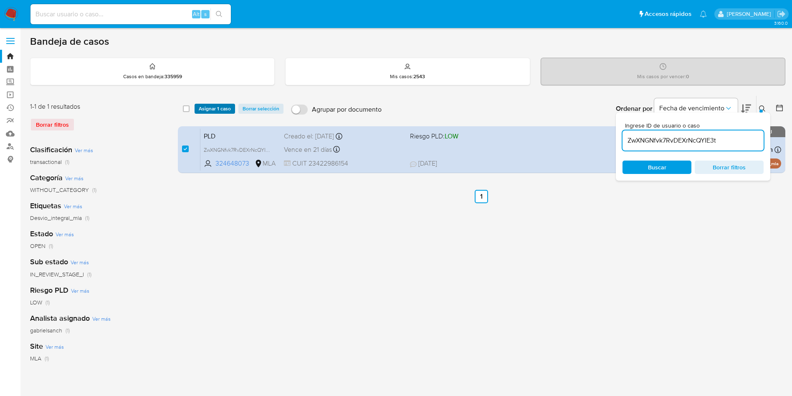
click at [204, 106] on span "Asignar 1 caso" at bounding box center [215, 108] width 32 height 8
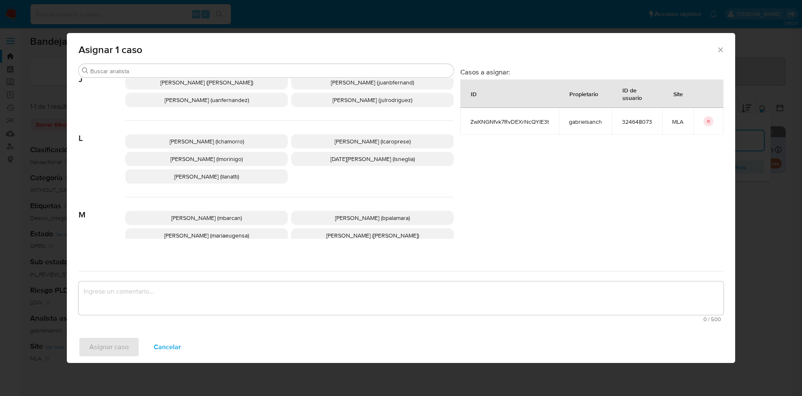
scroll to position [746, 0]
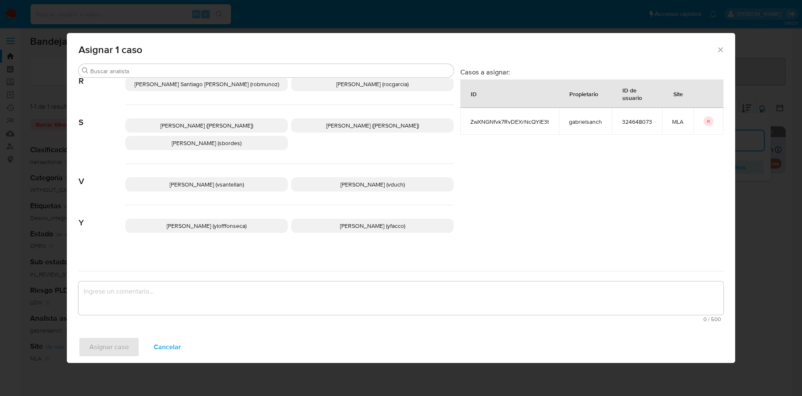
click at [340, 221] on span "Yesica Paola Facco (yfacco)" at bounding box center [372, 225] width 65 height 8
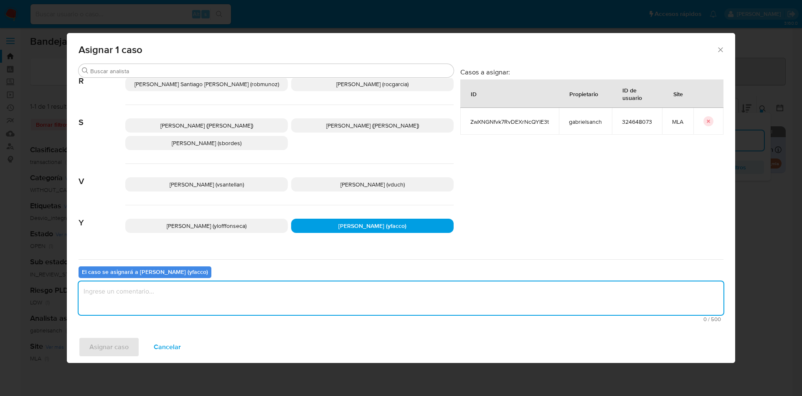
click at [247, 290] on textarea "assign-modal" at bounding box center [401, 297] width 645 height 33
click at [125, 344] on span "Asignar caso" at bounding box center [108, 346] width 39 height 18
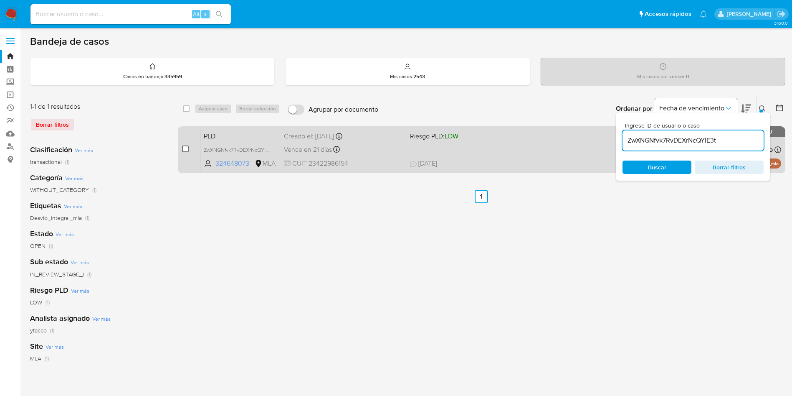
click at [185, 148] on input "checkbox" at bounding box center [185, 148] width 7 height 7
checkbox input "true"
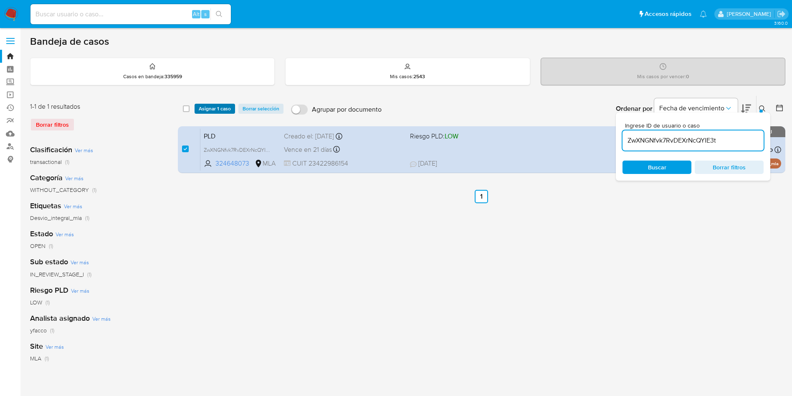
click at [206, 107] on span "Asignar 1 caso" at bounding box center [215, 108] width 32 height 8
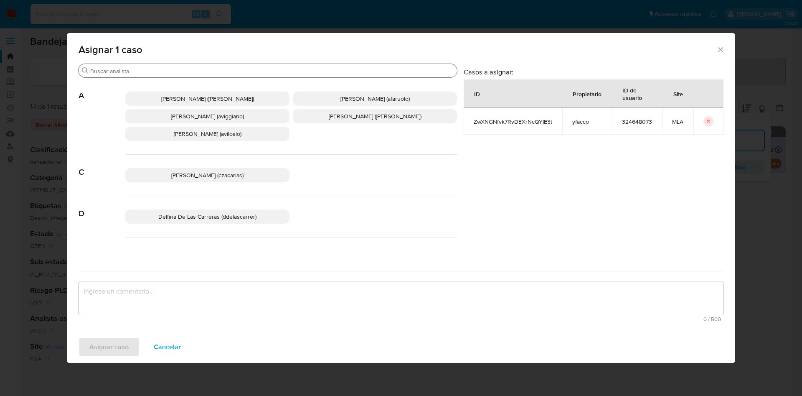
click at [155, 68] on input "Buscar" at bounding box center [271, 71] width 363 height 8
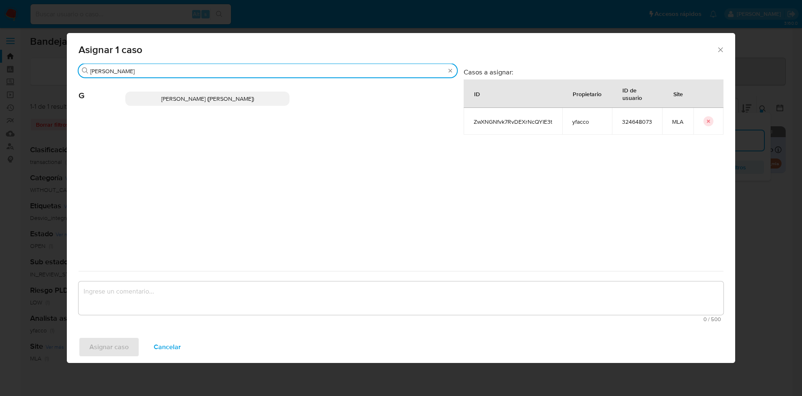
type input "gabri"
click at [228, 96] on span "Gabriela Sanchez Quinonez (gabrielsanch)" at bounding box center [207, 98] width 93 height 8
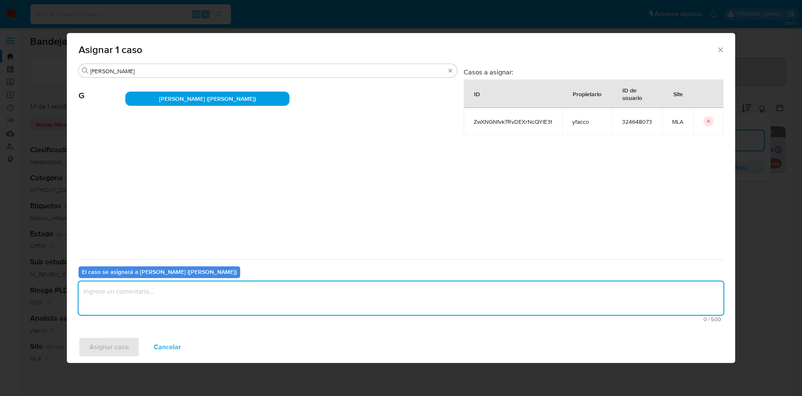
click at [180, 295] on textarea "assign-modal" at bounding box center [401, 297] width 645 height 33
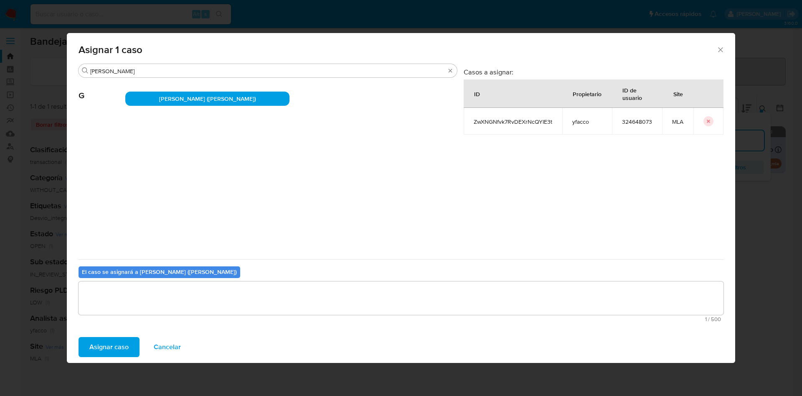
click at [119, 353] on span "Asignar caso" at bounding box center [108, 346] width 39 height 18
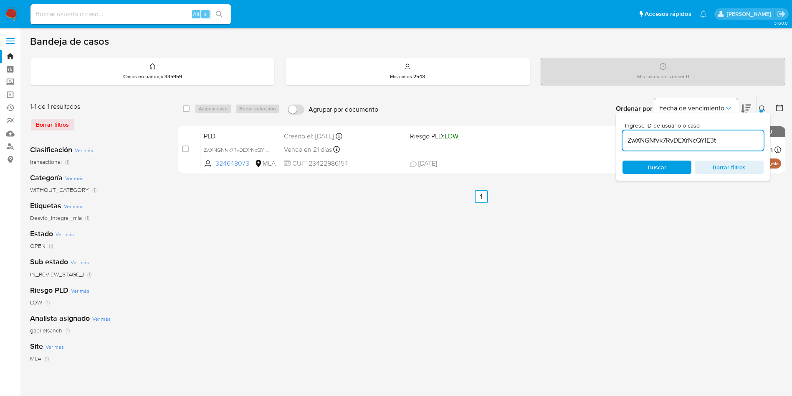
click at [734, 140] on input "ZwXNGNfvk7RvDEXrNcQYIE3t" at bounding box center [693, 140] width 141 height 11
paste input "pFl4Palk1hGHFBhldUQF4uul"
type input "pFl4Palk1hGHFBhldUQF4uul"
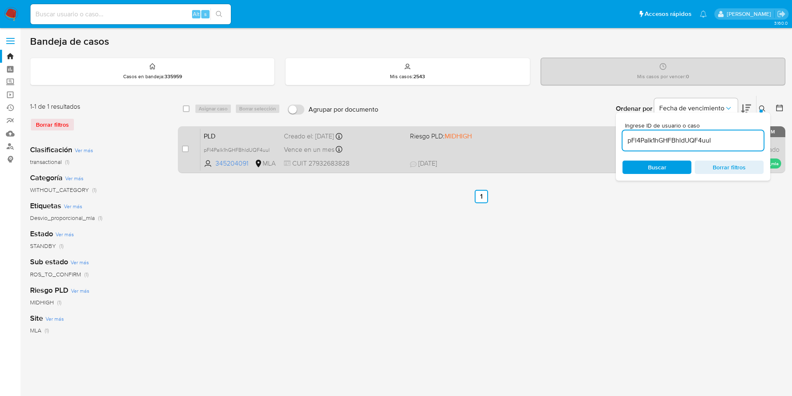
click at [183, 152] on div "case-item-checkbox" at bounding box center [185, 149] width 7 height 8
click at [185, 151] on input "checkbox" at bounding box center [185, 148] width 7 height 7
checkbox input "true"
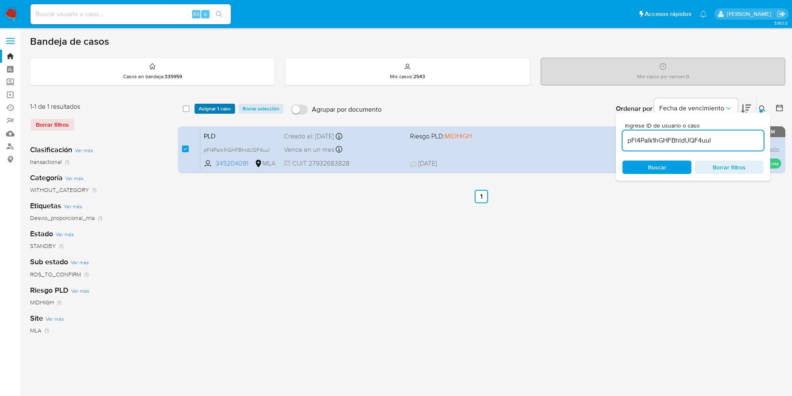
click at [212, 113] on span "Asignar 1 caso" at bounding box center [215, 108] width 32 height 8
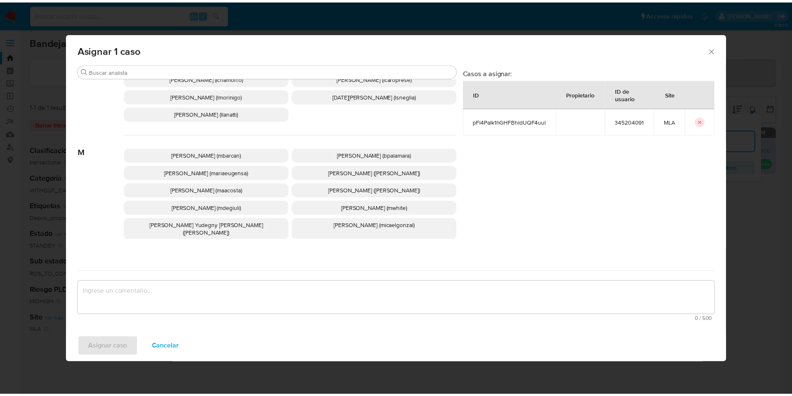
scroll to position [746, 0]
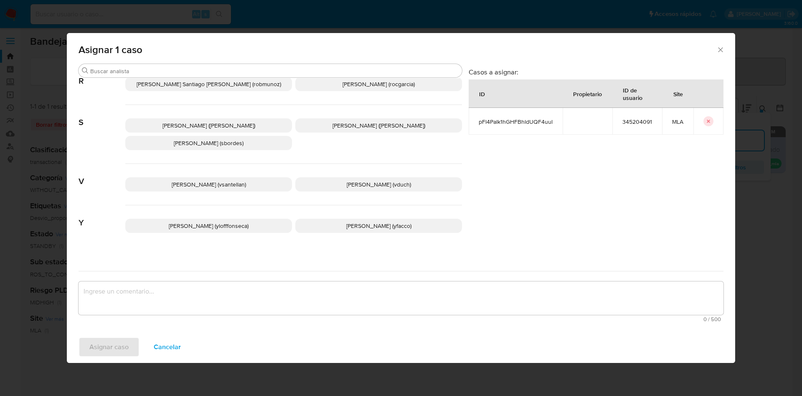
click at [351, 218] on p "Yesica Paola Facco (yfacco)" at bounding box center [378, 225] width 167 height 14
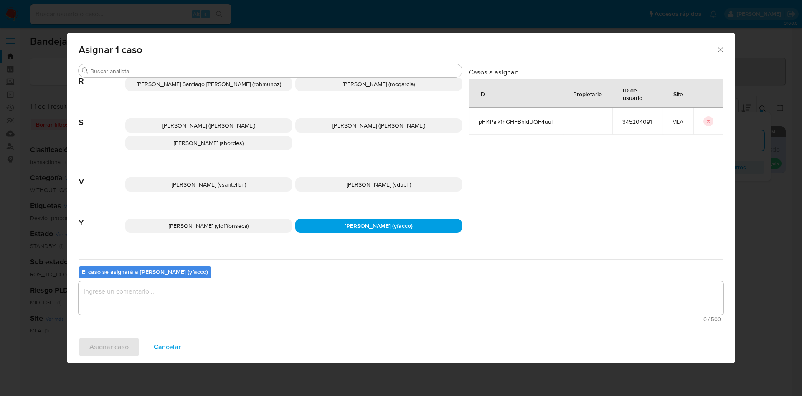
click at [268, 290] on textarea "assign-modal" at bounding box center [401, 297] width 645 height 33
click at [123, 345] on span "Asignar caso" at bounding box center [108, 346] width 39 height 18
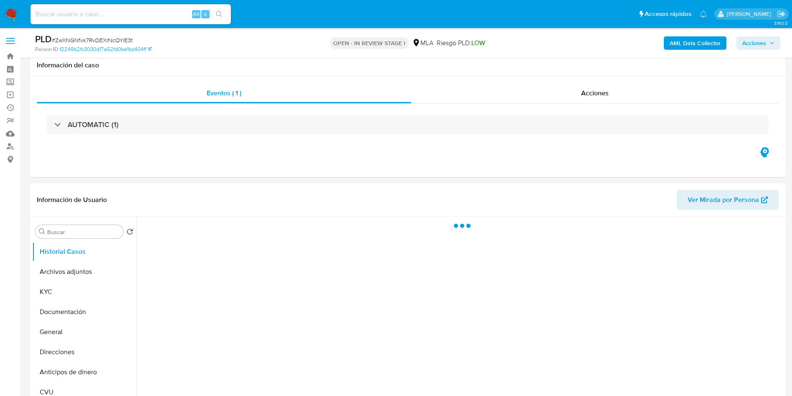
scroll to position [63, 0]
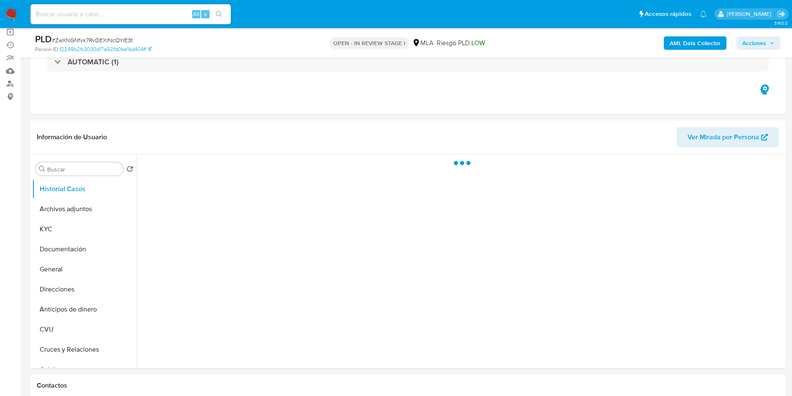
select select "10"
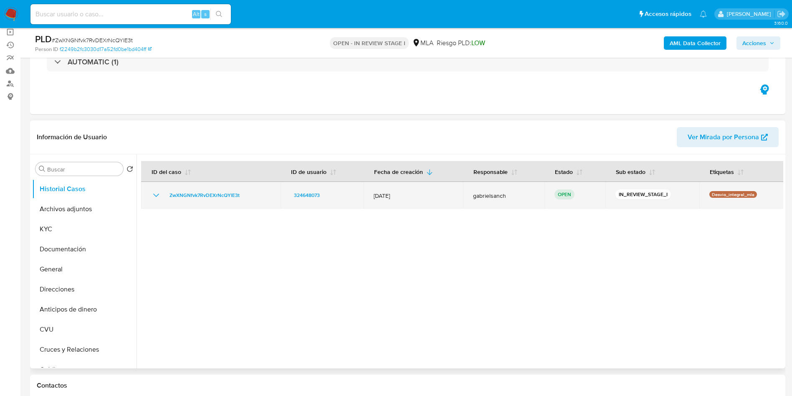
drag, startPoint x: 164, startPoint y: 197, endPoint x: 251, endPoint y: 195, distance: 86.9
click at [251, 195] on div "ZwXNGNfvk7RvDEXrNcQYIE3t" at bounding box center [210, 195] width 119 height 10
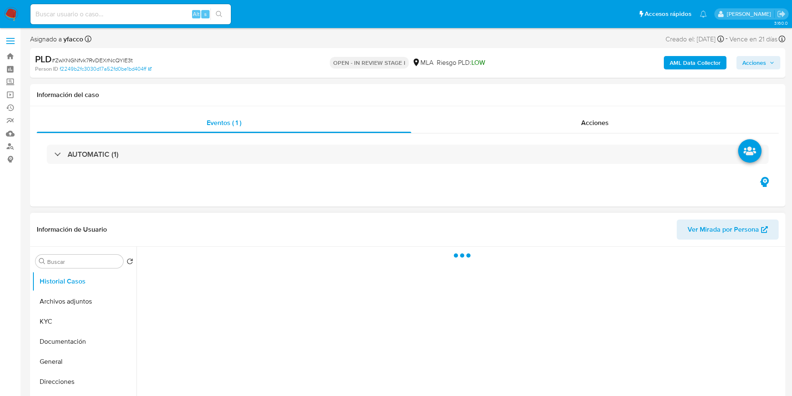
select select "10"
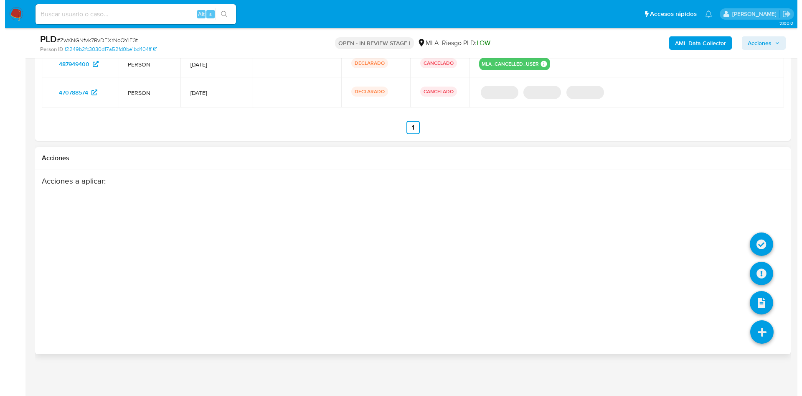
scroll to position [1098, 0]
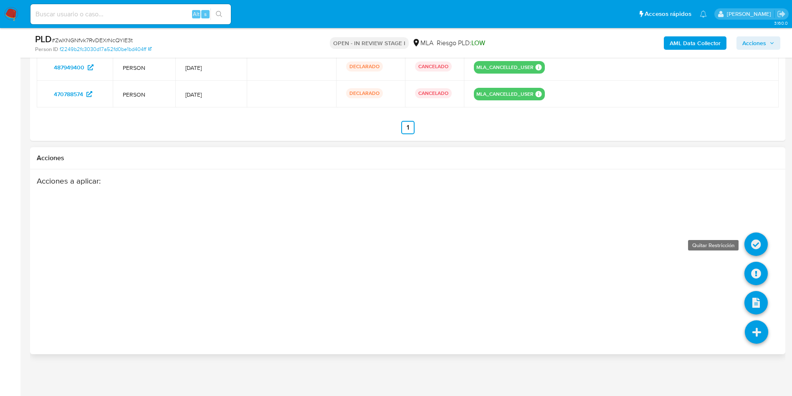
click at [755, 246] on icon at bounding box center [756, 243] width 23 height 23
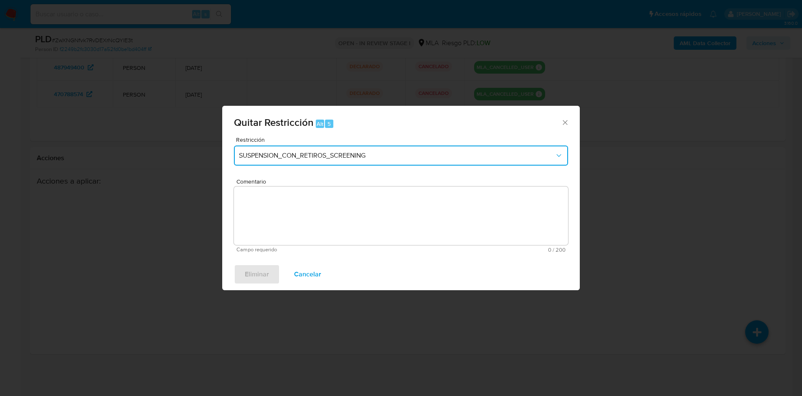
click at [331, 155] on span "SUSPENSION_CON_RETIROS_SCREENING" at bounding box center [397, 155] width 316 height 8
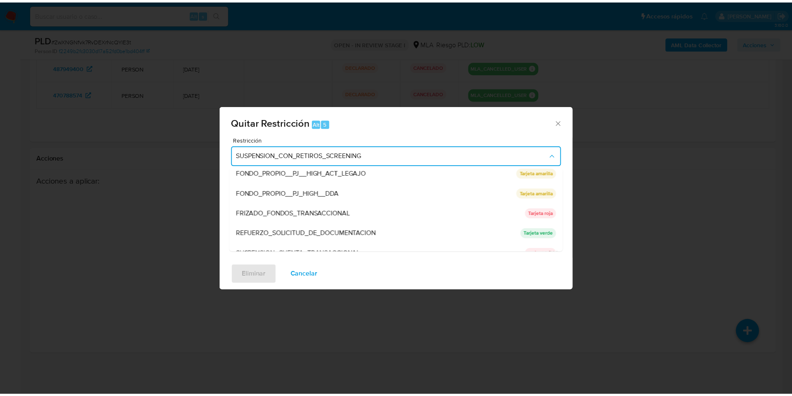
scroll to position [177, 0]
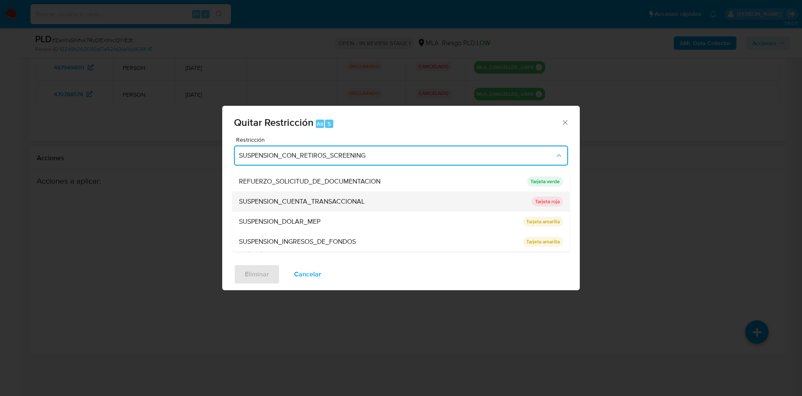
click at [352, 209] on div "SUSPENSION_CUENTA_TRANSACCIONAL" at bounding box center [383, 201] width 288 height 20
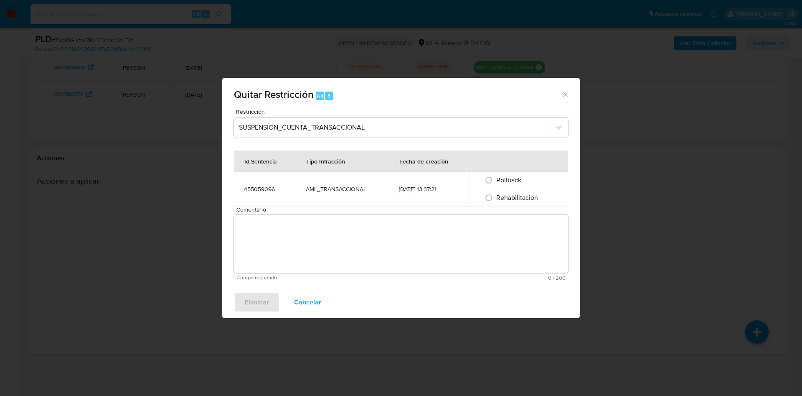
click at [497, 198] on label "Rehabilitación" at bounding box center [516, 198] width 43 height 8
click at [495, 198] on input "Rehabilitación" at bounding box center [488, 197] width 13 height 13
radio input "true"
click at [478, 233] on textarea "Comentario" at bounding box center [401, 243] width 334 height 58
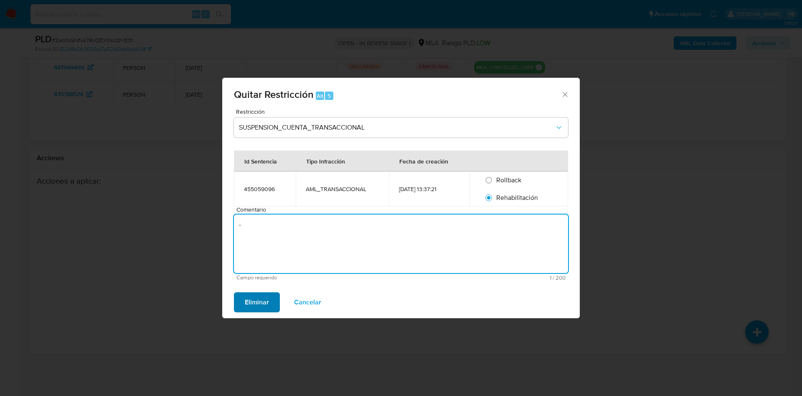
type textarea "-"
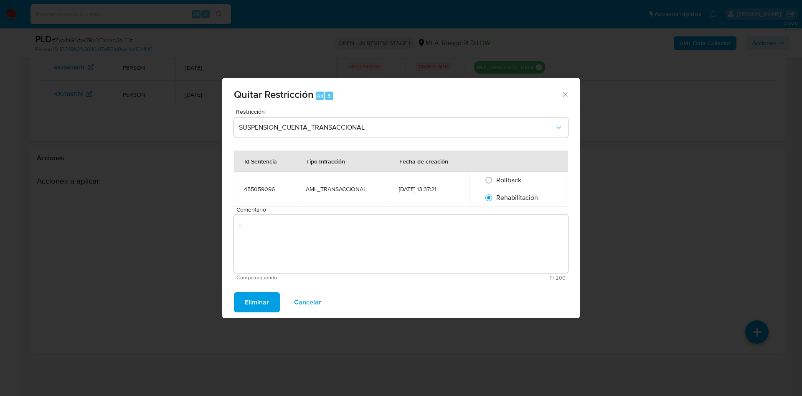
click at [247, 304] on span "Eliminar" at bounding box center [257, 302] width 24 height 18
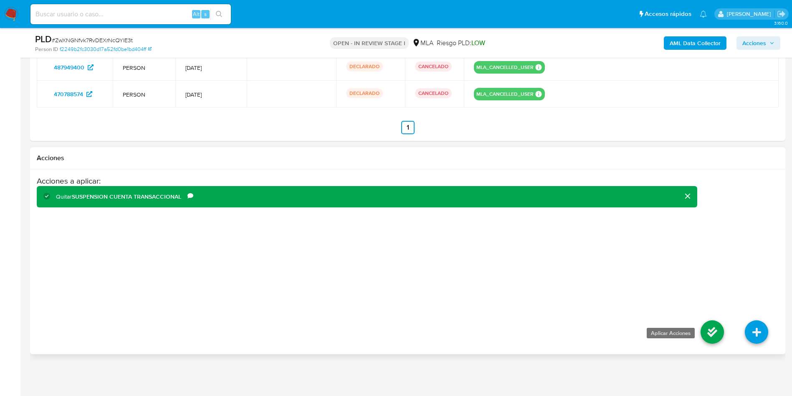
click at [715, 339] on icon at bounding box center [712, 331] width 23 height 23
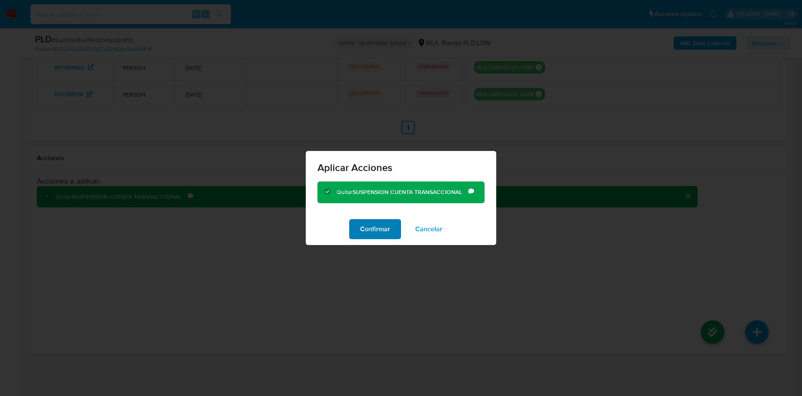
click at [370, 232] on span "Confirmar" at bounding box center [375, 229] width 30 height 18
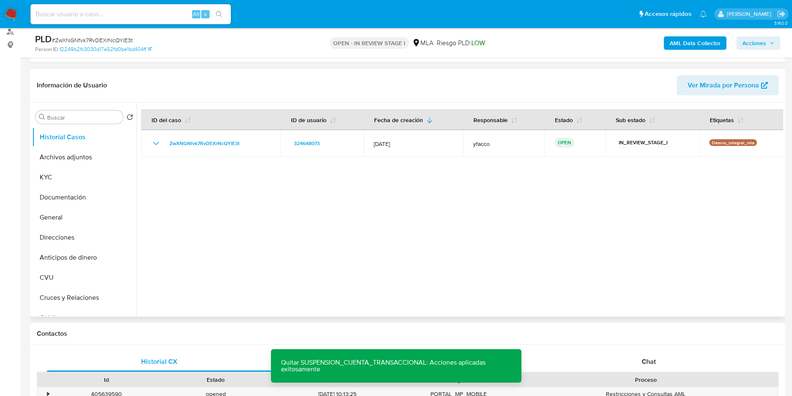
scroll to position [95, 0]
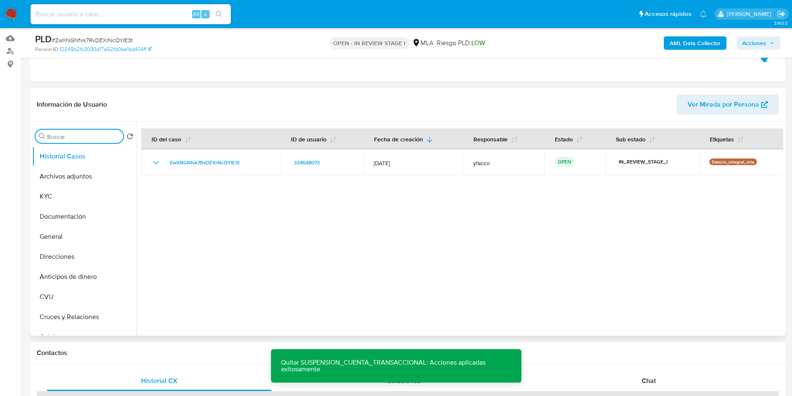
click at [93, 139] on input "Buscar" at bounding box center [83, 137] width 73 height 8
type input "res"
click at [66, 183] on button "Restricciones Nuevo Mundo" at bounding box center [81, 176] width 98 height 20
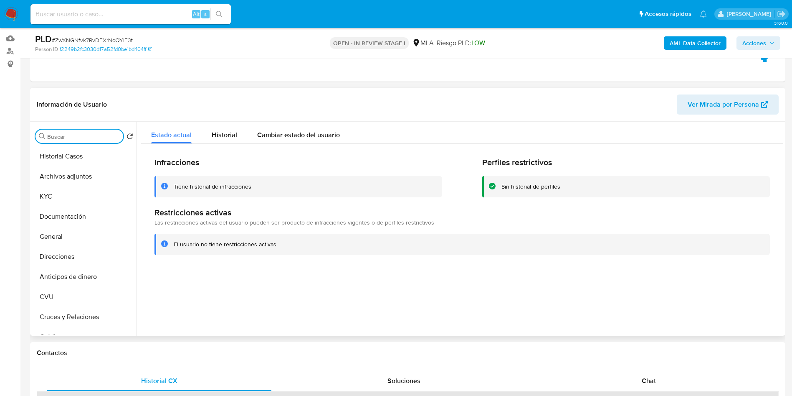
click at [175, 11] on input at bounding box center [130, 14] width 200 height 11
click at [61, 159] on button "Historial Casos" at bounding box center [81, 156] width 98 height 20
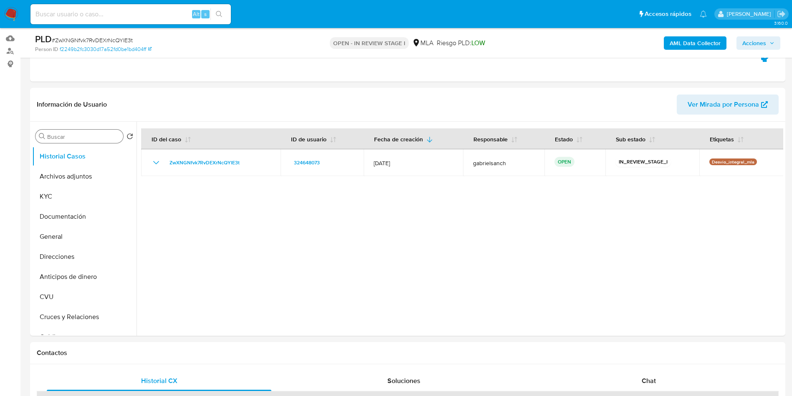
click at [126, 11] on input at bounding box center [130, 14] width 200 height 11
paste input "pFl4Palk1hGHFBhldUQF4uul"
type input "pFl4Palk1hGHFBhldUQF4uul"
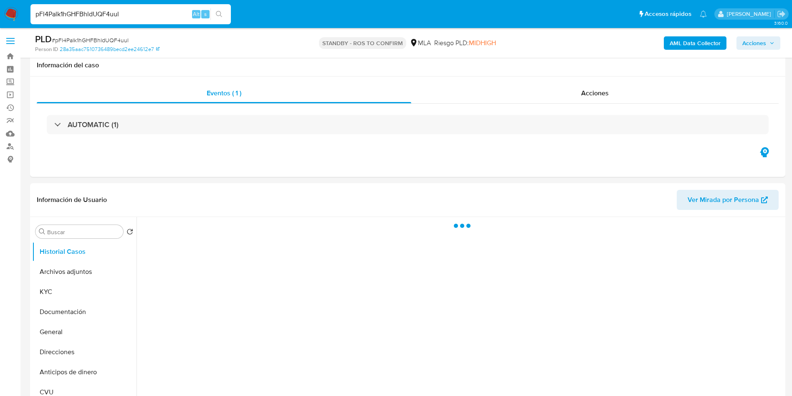
scroll to position [63, 0]
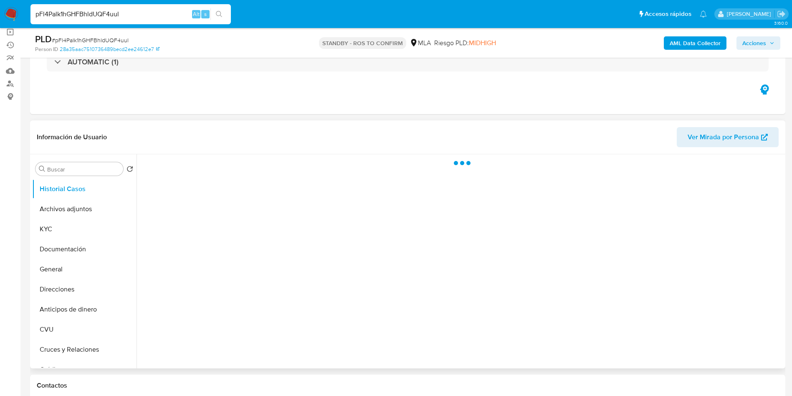
select select "10"
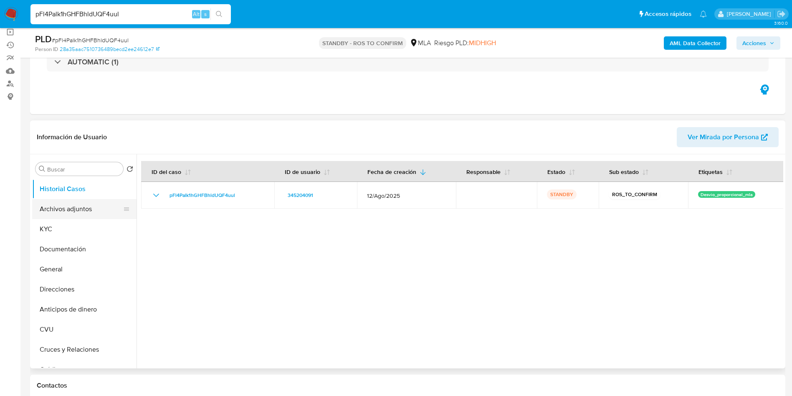
click at [81, 212] on button "Archivos adjuntos" at bounding box center [81, 209] width 98 height 20
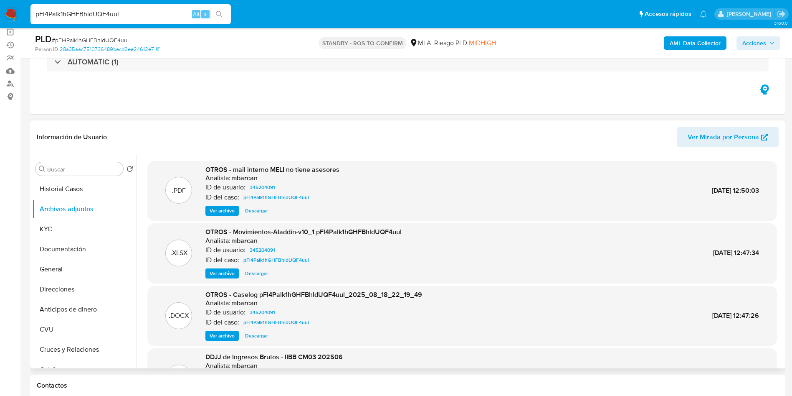
click at [231, 211] on span "Ver archivo" at bounding box center [222, 210] width 25 height 8
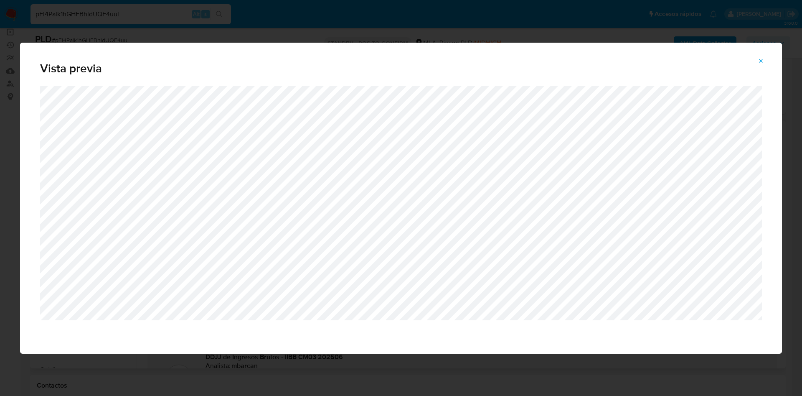
click at [762, 59] on icon "Attachment preview" at bounding box center [761, 61] width 7 height 7
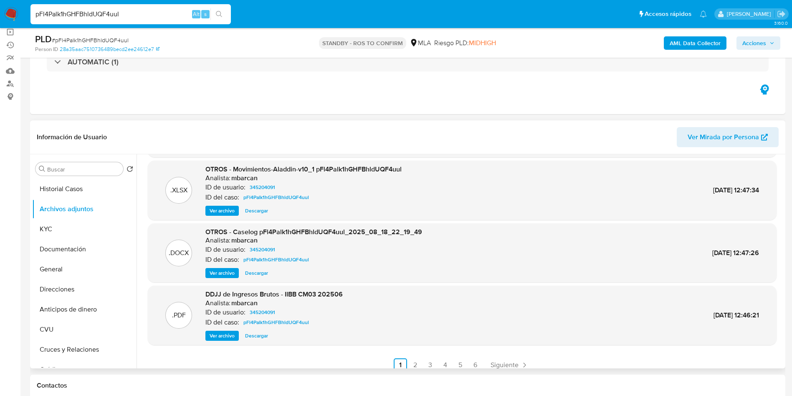
click at [208, 273] on button "Ver archivo" at bounding box center [221, 273] width 33 height 10
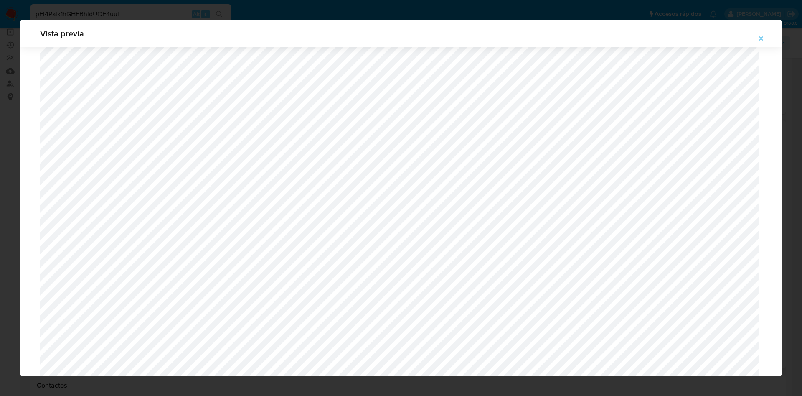
scroll to position [484, 0]
click at [761, 40] on icon "Attachment preview" at bounding box center [761, 38] width 7 height 7
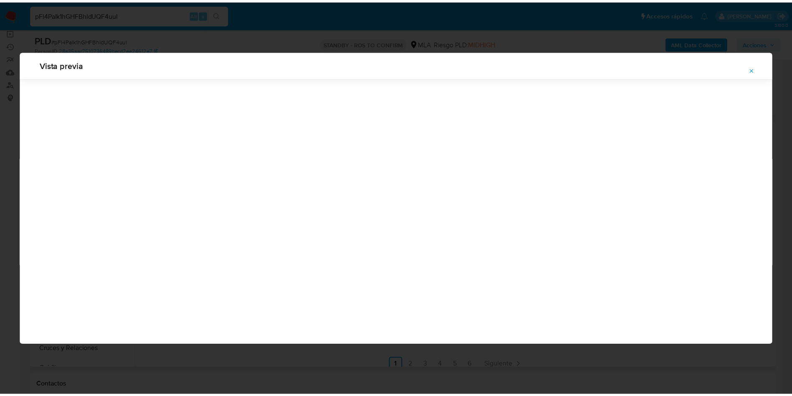
scroll to position [0, 0]
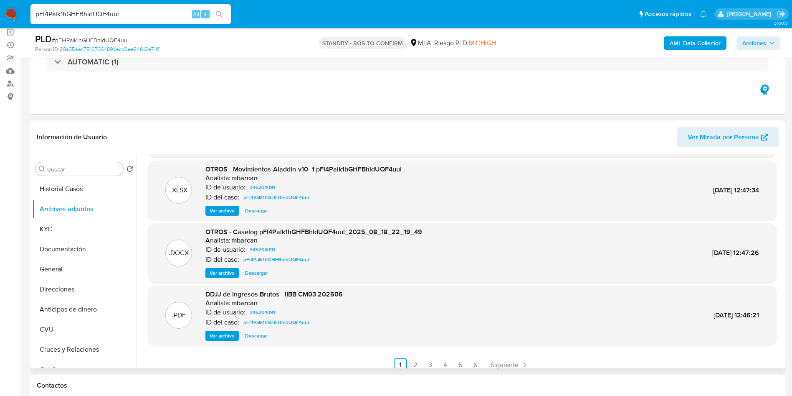
click at [250, 269] on span "Descargar" at bounding box center [256, 273] width 23 height 8
click at [83, 224] on button "KYC" at bounding box center [81, 229] width 98 height 20
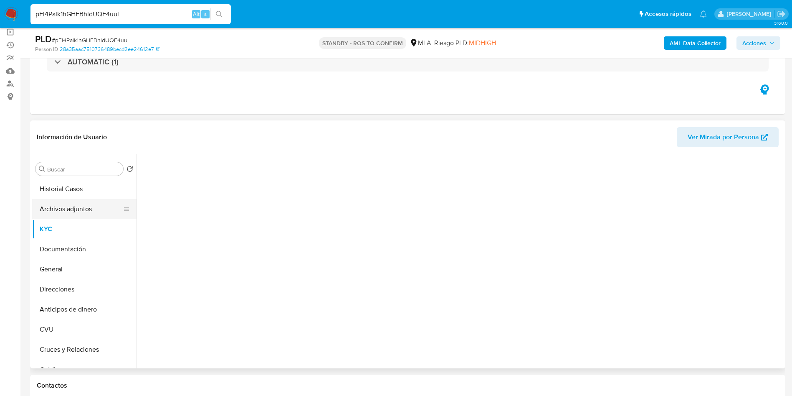
click at [79, 211] on button "Archivos adjuntos" at bounding box center [81, 209] width 98 height 20
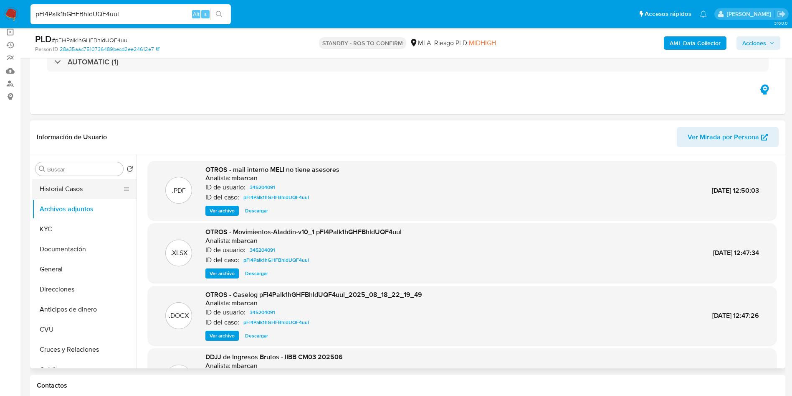
click at [82, 193] on button "Historial Casos" at bounding box center [81, 189] width 98 height 20
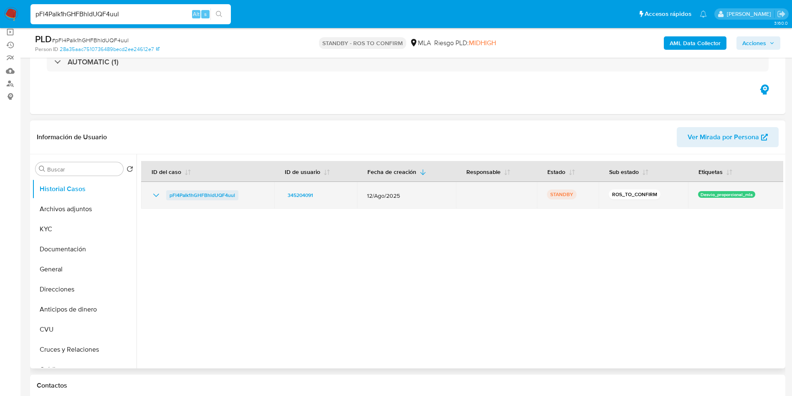
drag, startPoint x: 163, startPoint y: 198, endPoint x: 237, endPoint y: 194, distance: 73.6
click at [237, 194] on div "pFl4Palk1hGHFBhldUQF4uul" at bounding box center [207, 195] width 113 height 10
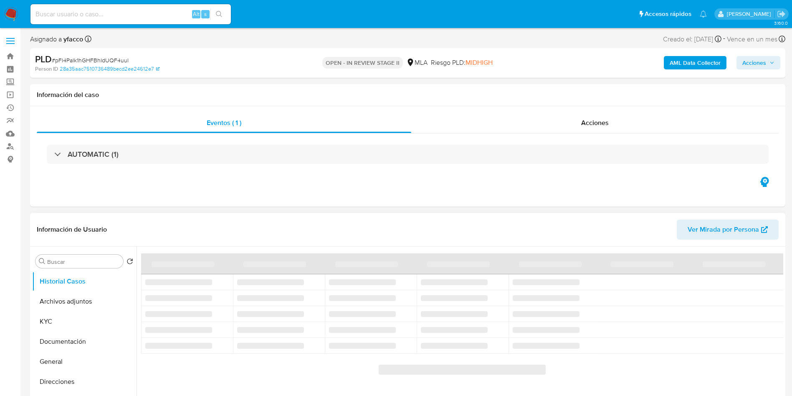
select select "10"
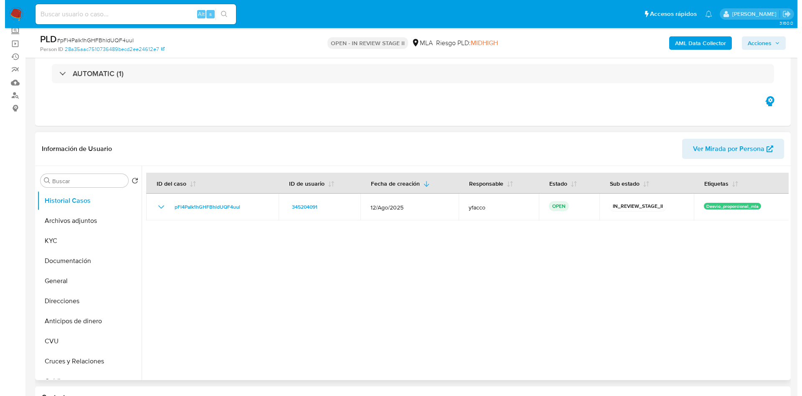
scroll to position [63, 0]
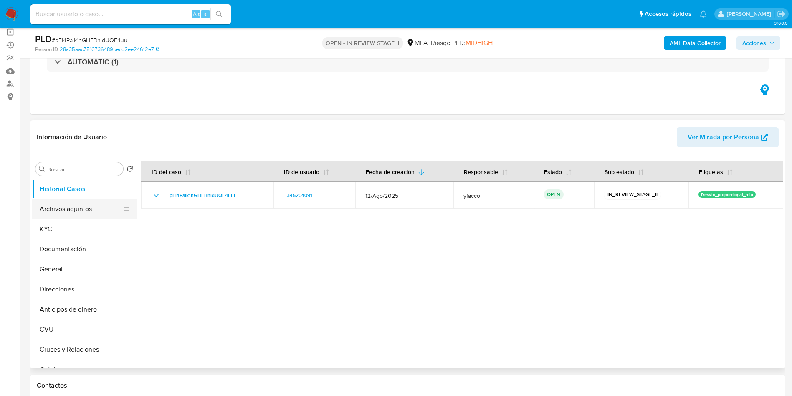
click at [92, 213] on button "Archivos adjuntos" at bounding box center [81, 209] width 98 height 20
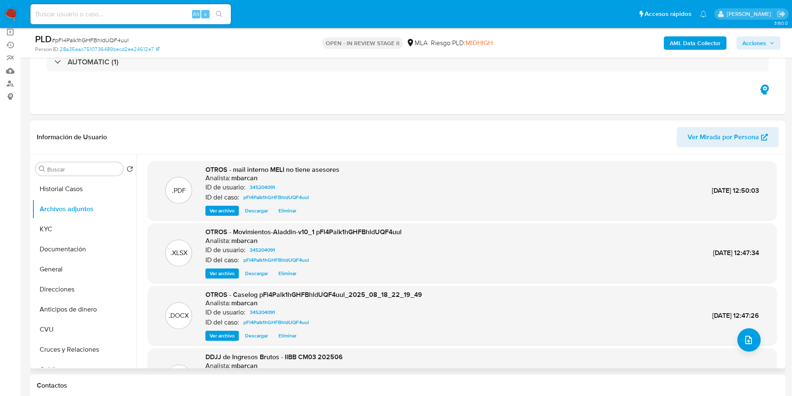
click at [733, 337] on div ".DOCX OTROS - Caselog pFl4Palk1hGHFBhldUQF4uul_2025_08_18_22_19_49 Analista: mb…" at bounding box center [462, 315] width 621 height 51
click at [753, 343] on button "upload-file" at bounding box center [749, 339] width 23 height 23
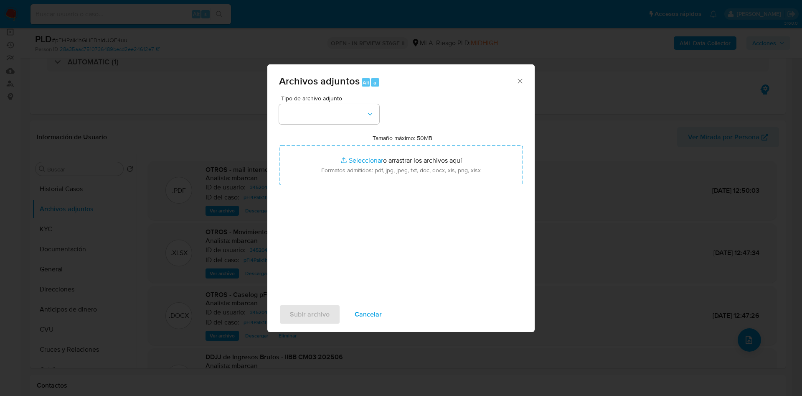
click at [338, 100] on span "Tipo de archivo adjunto" at bounding box center [331, 98] width 100 height 6
click at [351, 119] on button "button" at bounding box center [329, 114] width 100 height 20
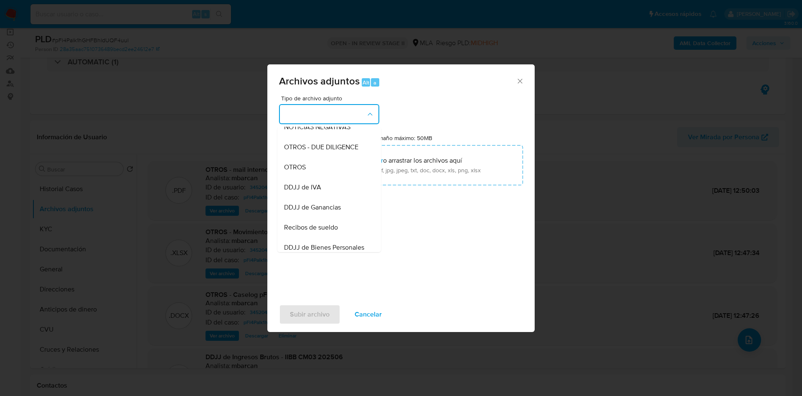
scroll to position [127, 0]
click at [299, 170] on div "OTROS" at bounding box center [326, 170] width 85 height 20
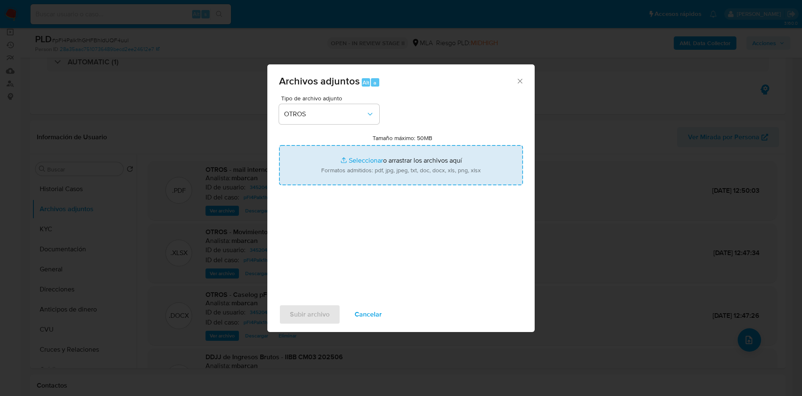
click at [354, 162] on input "Tamaño máximo: 50MB Seleccionar archivos" at bounding box center [401, 165] width 244 height 40
type input "C:\fakepath\Caselog pFl4Palk1hGHFBhldUQF4uul_2025_08_18_22_19_49 v2.docx"
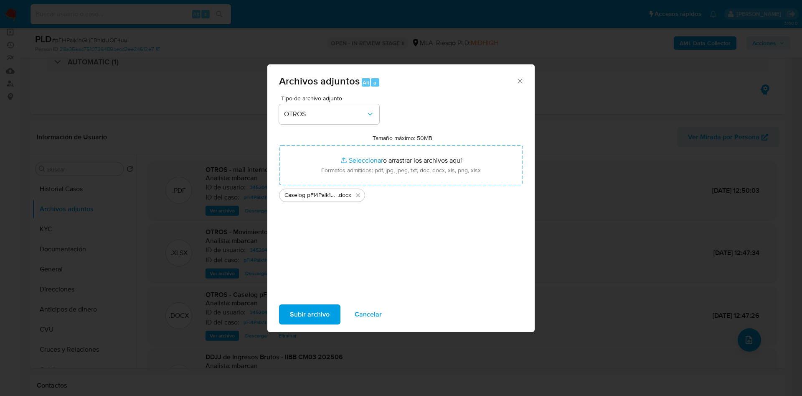
click at [311, 315] on span "Subir archivo" at bounding box center [310, 314] width 40 height 18
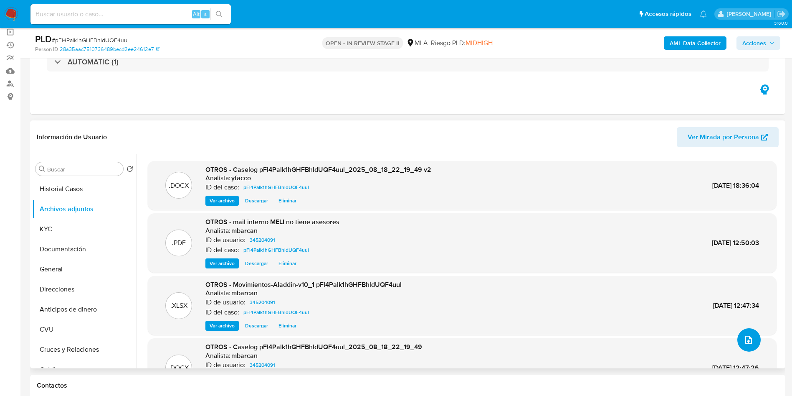
click at [743, 346] on button "upload-file" at bounding box center [749, 339] width 23 height 23
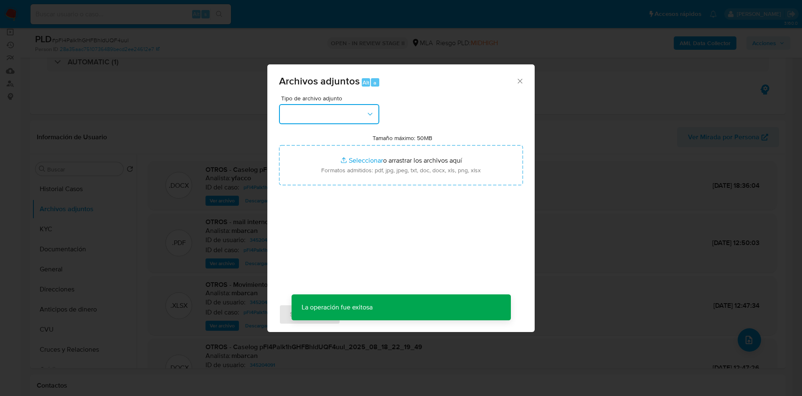
click at [348, 109] on button "button" at bounding box center [329, 114] width 100 height 20
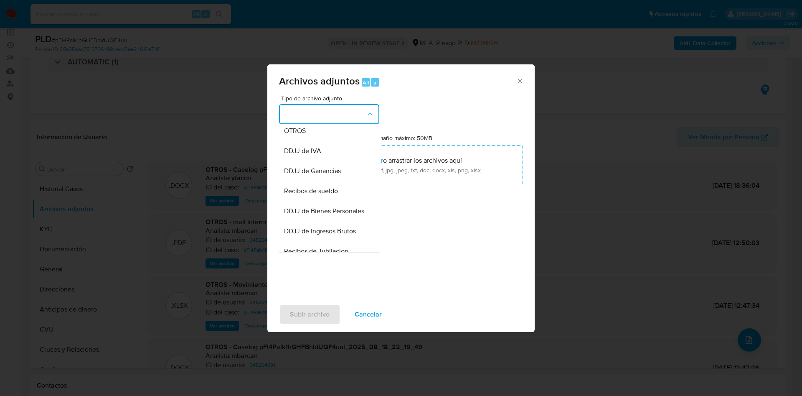
scroll to position [125, 0]
click at [304, 176] on span "OTROS" at bounding box center [295, 171] width 22 height 8
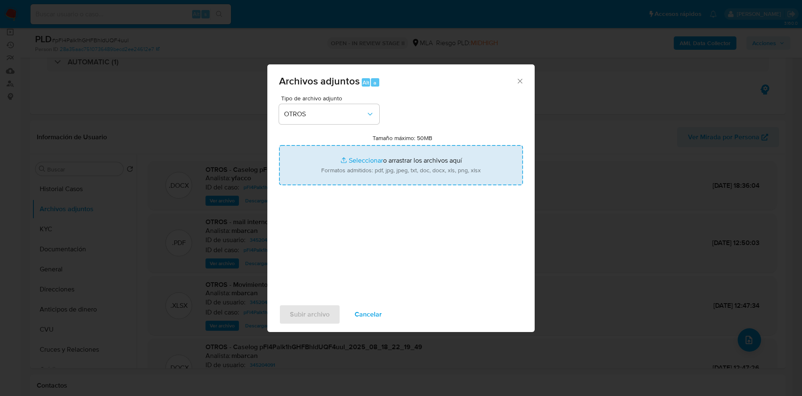
click at [370, 158] on input "Tamaño máximo: 50MB Seleccionar archivos" at bounding box center [401, 165] width 244 height 40
type input "C:\fakepath\Certificación Yen [PERSON_NAME].pdf"
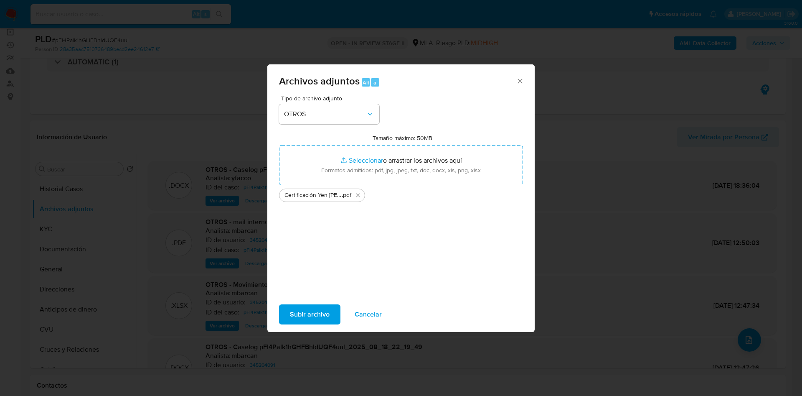
click at [295, 314] on span "Subir archivo" at bounding box center [310, 314] width 40 height 18
click at [296, 315] on span "Subir archivo" at bounding box center [310, 314] width 40 height 18
click at [325, 312] on span "Subir archivo" at bounding box center [310, 314] width 40 height 18
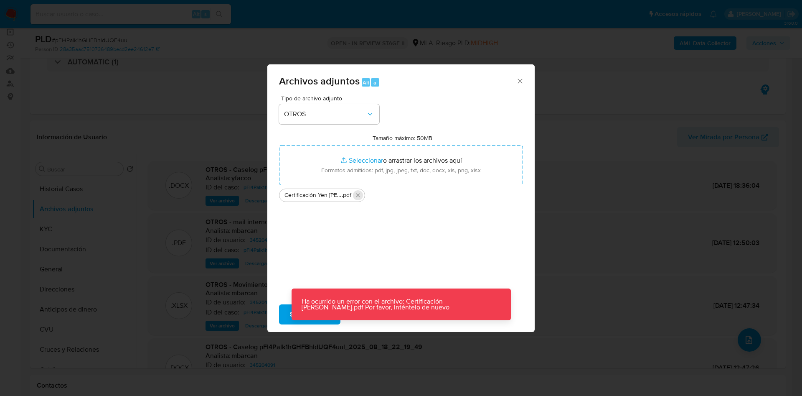
click at [355, 194] on icon "Eliminar Certificación Yen Chiao Tsai.pdf" at bounding box center [358, 195] width 7 height 7
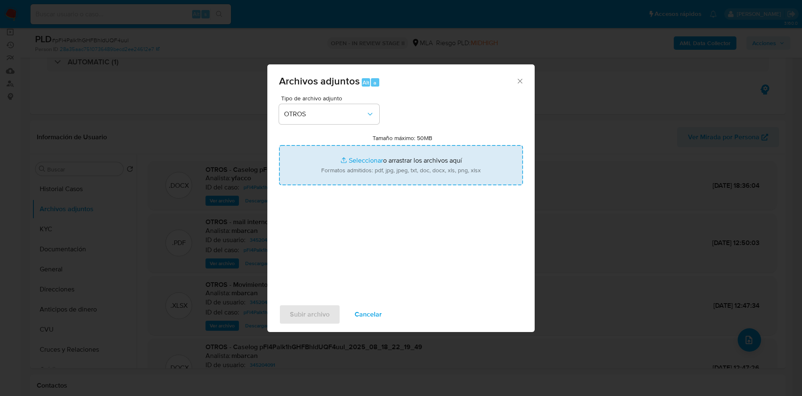
click at [361, 163] on input "Tamaño máximo: 50MB Seleccionar archivos" at bounding box center [401, 165] width 244 height 40
type input "C:\fakepath\Certificación Yen [PERSON_NAME].pdf"
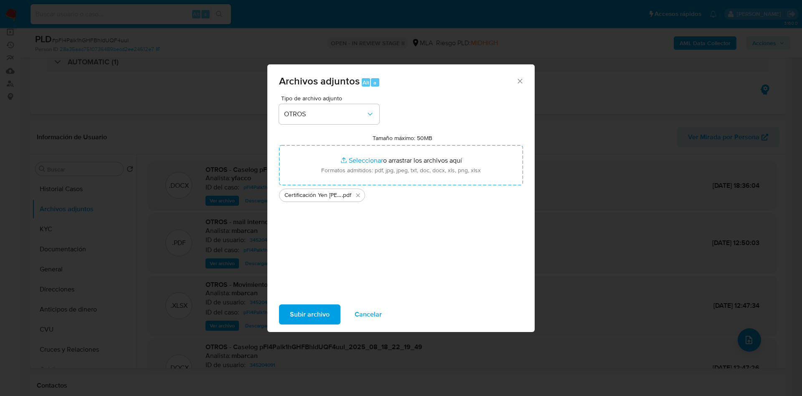
drag, startPoint x: 361, startPoint y: 164, endPoint x: 314, endPoint y: 316, distance: 158.9
click at [314, 316] on span "Subir archivo" at bounding box center [310, 314] width 40 height 18
click at [369, 321] on span "Cancelar" at bounding box center [368, 314] width 27 height 18
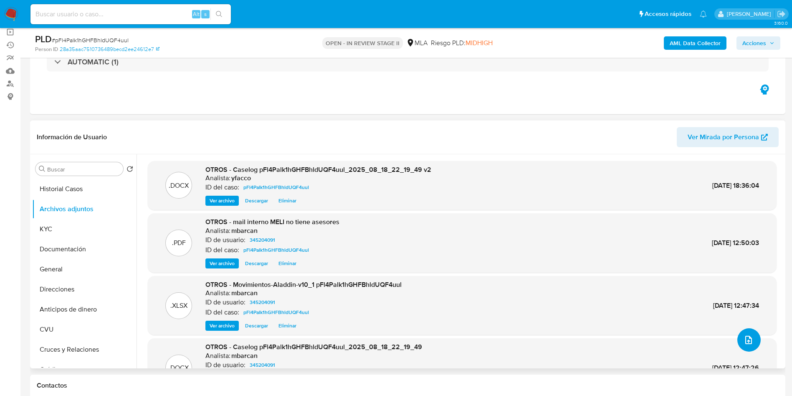
click at [748, 335] on icon "upload-file" at bounding box center [749, 340] width 10 height 10
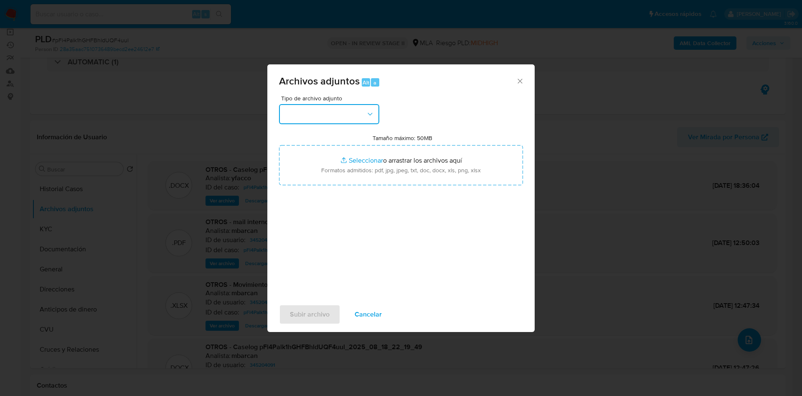
click at [346, 118] on button "button" at bounding box center [329, 114] width 100 height 20
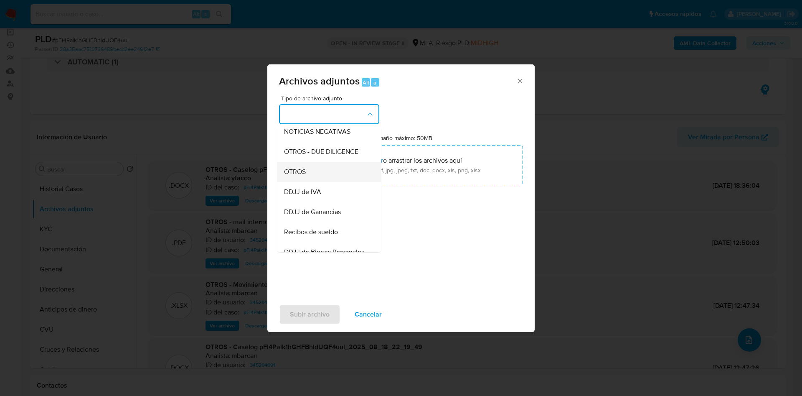
click at [296, 176] on span "OTROS" at bounding box center [295, 171] width 22 height 8
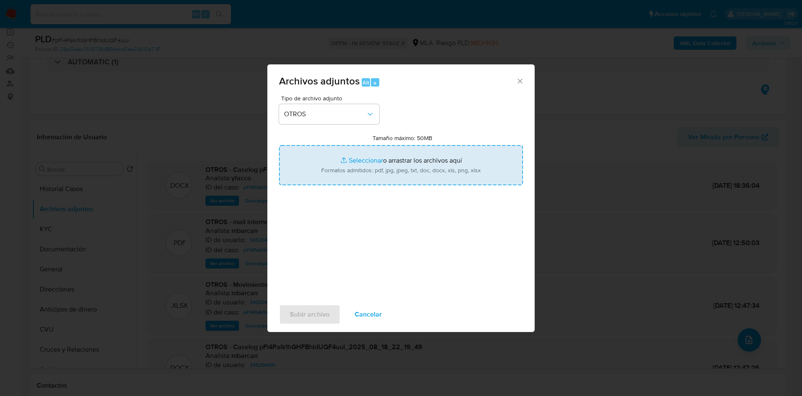
click at [358, 155] on input "Tamaño máximo: 50MB Seleccionar archivos" at bounding box center [401, 165] width 244 height 40
type input "C:\fakepath\Certificación Yen Chiao Tsai.pdf"
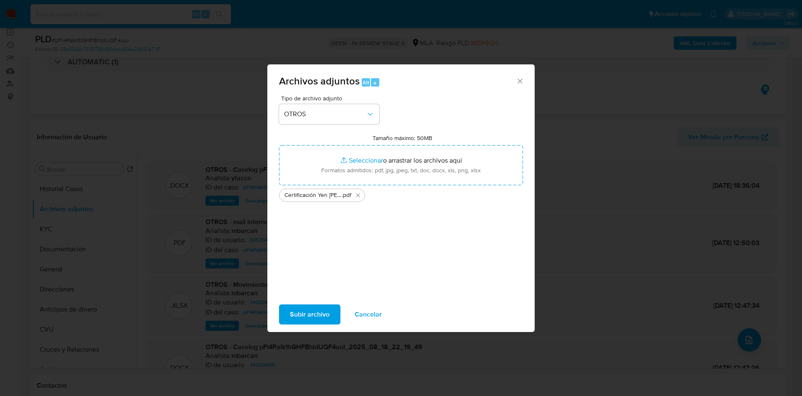
click at [302, 312] on span "Subir archivo" at bounding box center [310, 314] width 40 height 18
click at [331, 119] on button "OTROS" at bounding box center [329, 114] width 100 height 20
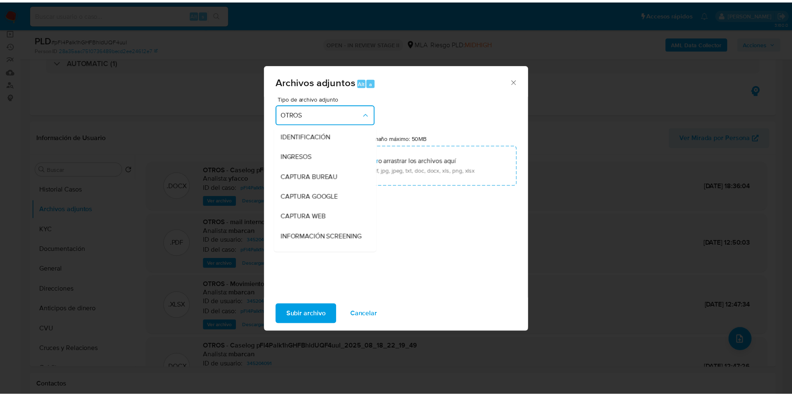
scroll to position [0, 0]
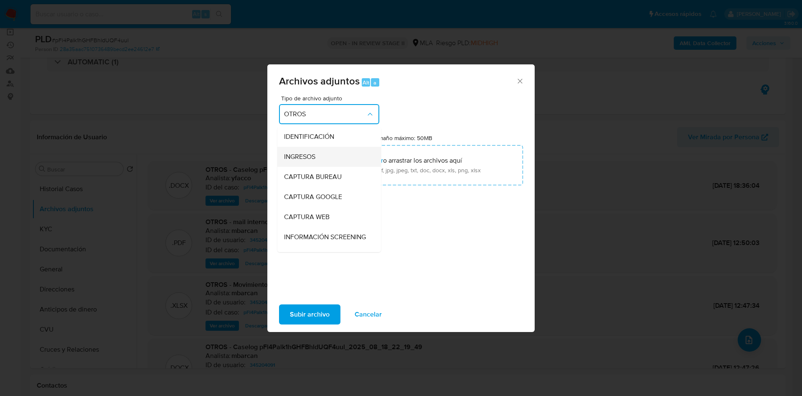
click at [317, 155] on div "INGRESOS" at bounding box center [326, 157] width 85 height 20
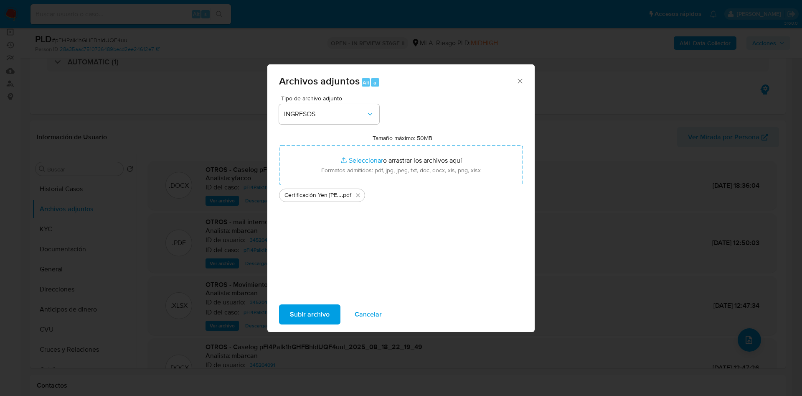
click at [307, 309] on span "Subir archivo" at bounding box center [310, 314] width 40 height 18
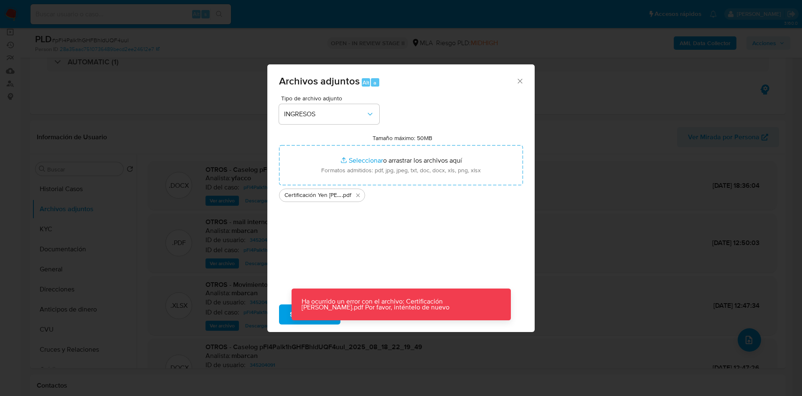
click at [525, 84] on div "Archivos adjuntos Alt a" at bounding box center [400, 79] width 267 height 31
click at [521, 81] on icon "Cerrar" at bounding box center [520, 81] width 8 height 8
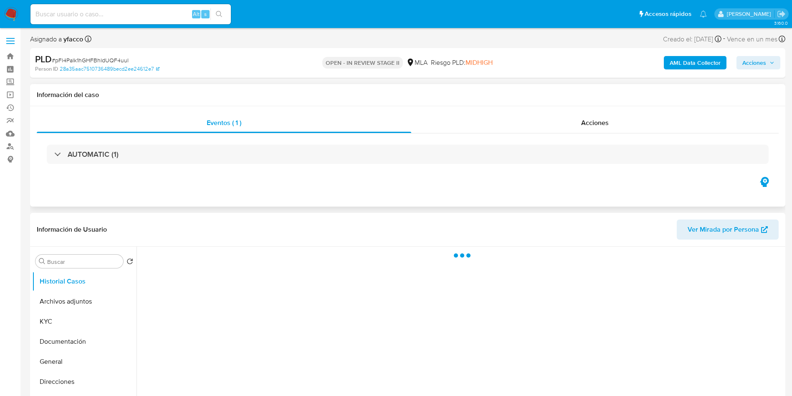
select select "10"
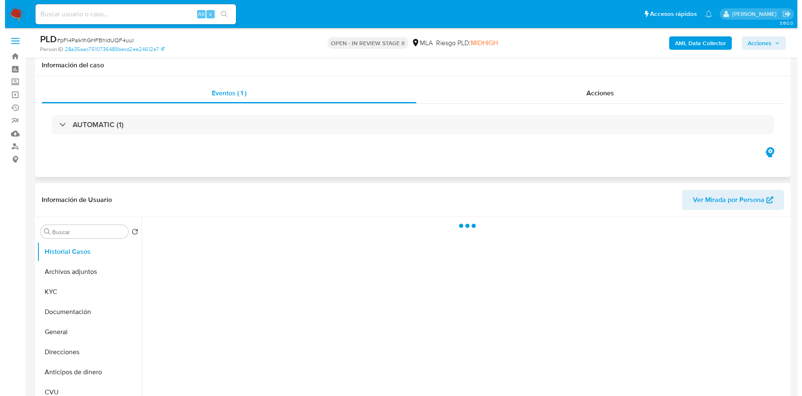
scroll to position [63, 0]
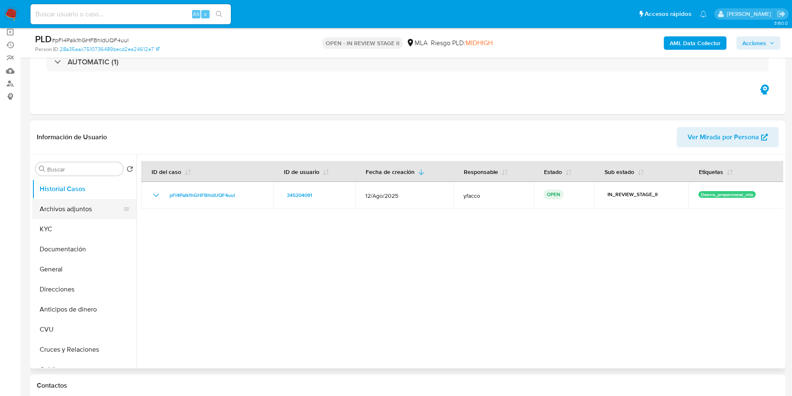
click at [82, 216] on button "Archivos adjuntos" at bounding box center [81, 209] width 98 height 20
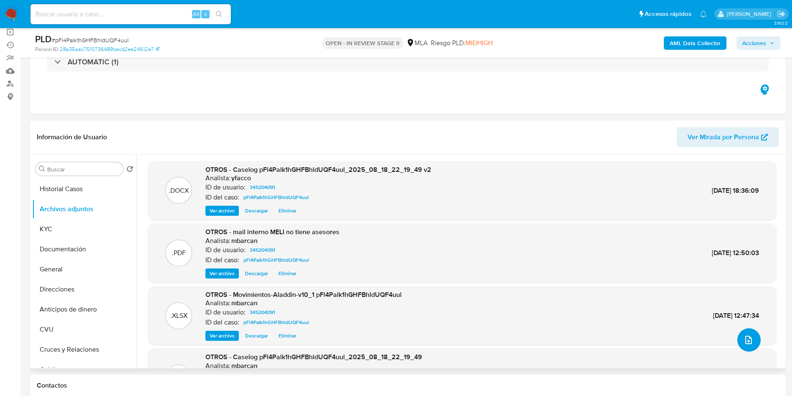
click at [744, 342] on icon "upload-file" at bounding box center [749, 340] width 10 height 10
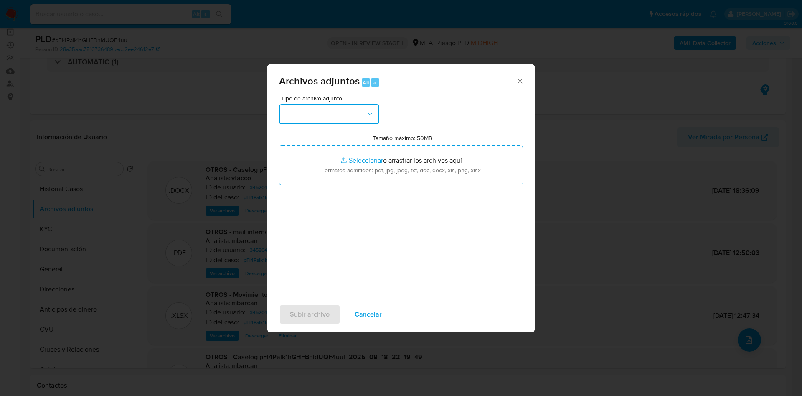
click at [358, 109] on button "button" at bounding box center [329, 114] width 100 height 20
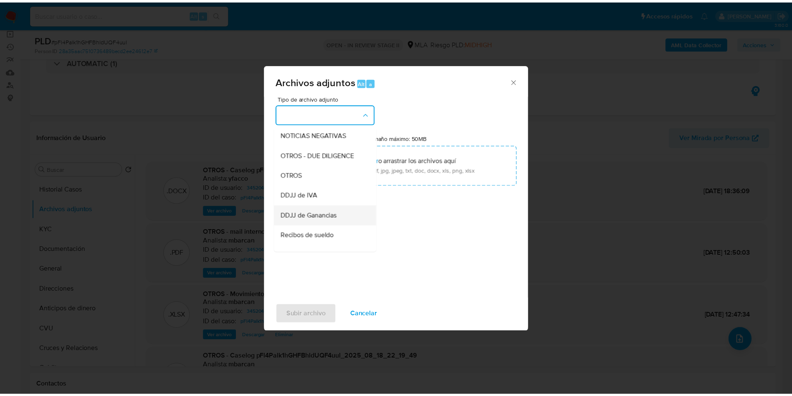
scroll to position [125, 0]
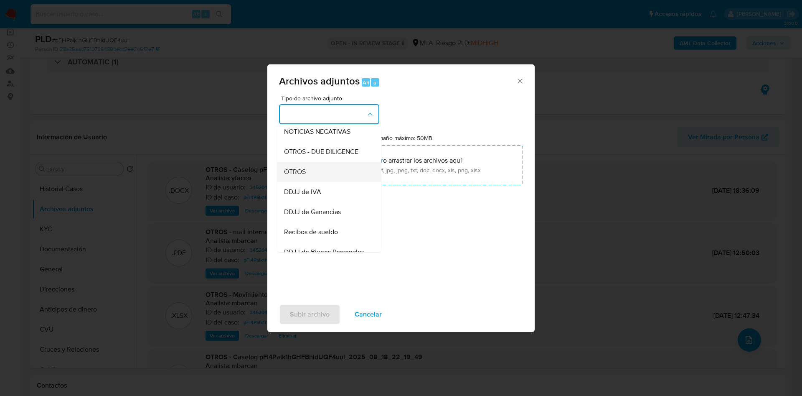
click at [309, 180] on div "OTROS" at bounding box center [326, 172] width 85 height 20
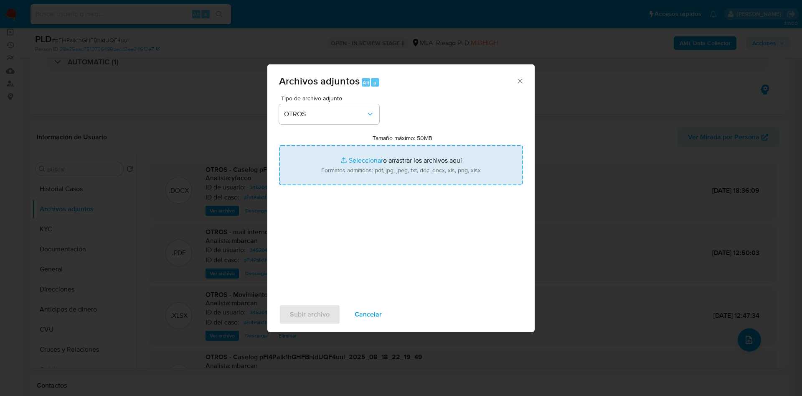
click at [363, 158] on input "Tamaño máximo: 50MB Seleccionar archivos" at bounding box center [401, 165] width 244 height 40
type input "C:\fakepath\Certificación Yen [PERSON_NAME].pdf"
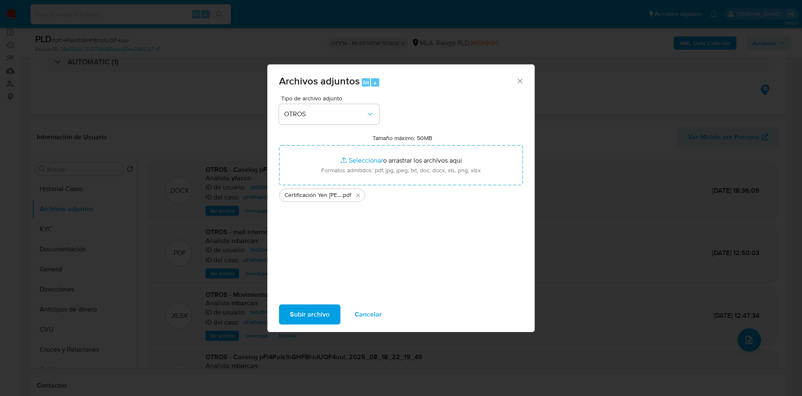
drag, startPoint x: 363, startPoint y: 158, endPoint x: 294, endPoint y: 311, distance: 168.2
click at [294, 311] on span "Subir archivo" at bounding box center [310, 314] width 40 height 18
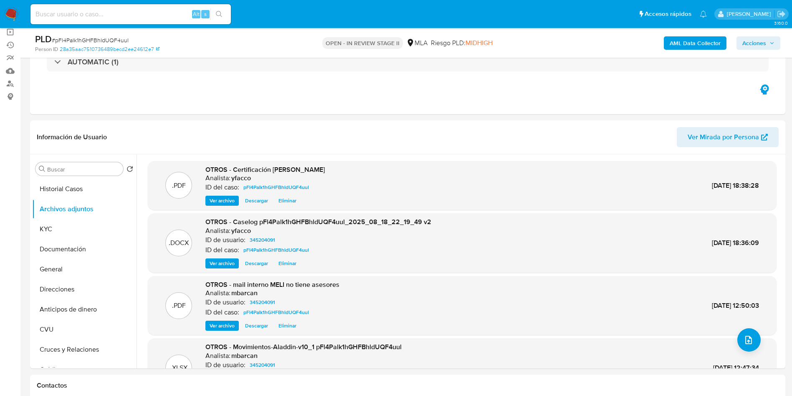
click at [753, 48] on span "Acciones" at bounding box center [755, 42] width 24 height 13
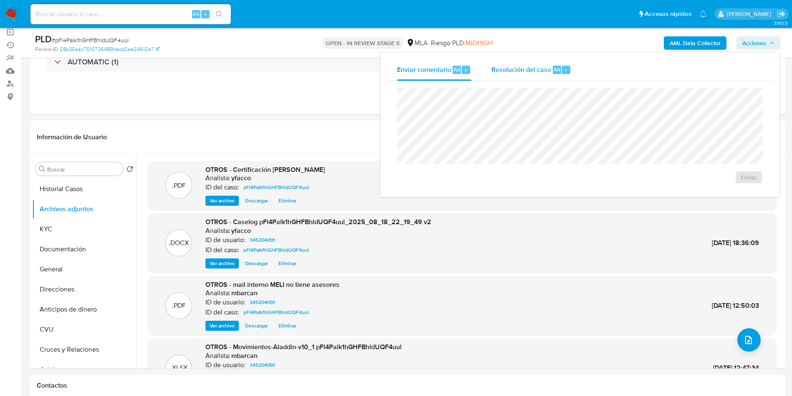
click at [527, 64] on span "Resolución del caso" at bounding box center [522, 69] width 60 height 10
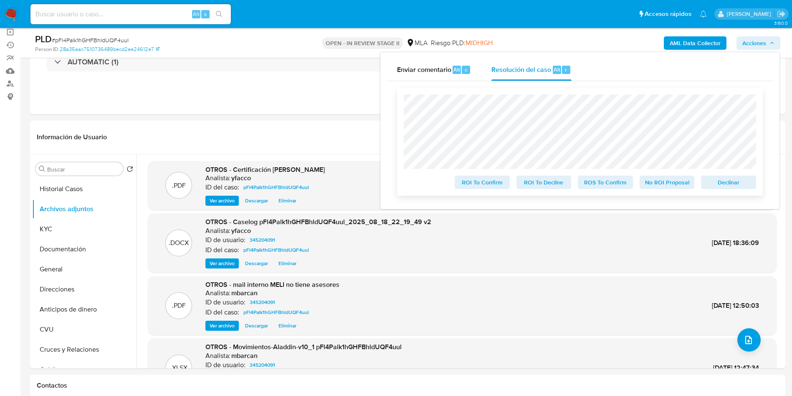
click at [602, 182] on span "ROS To Confirm" at bounding box center [605, 182] width 43 height 12
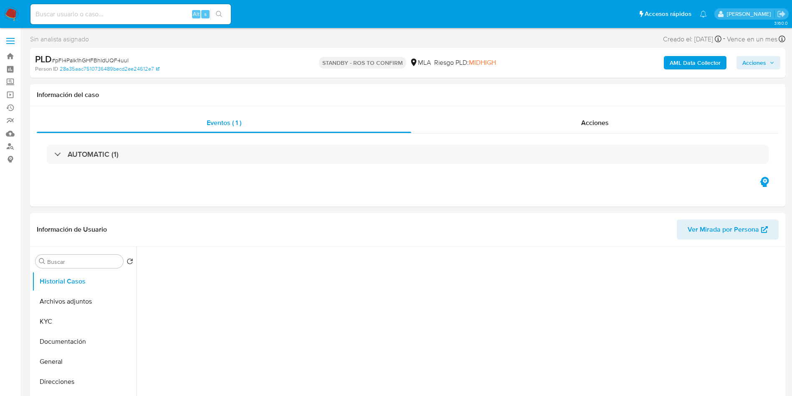
select select "10"
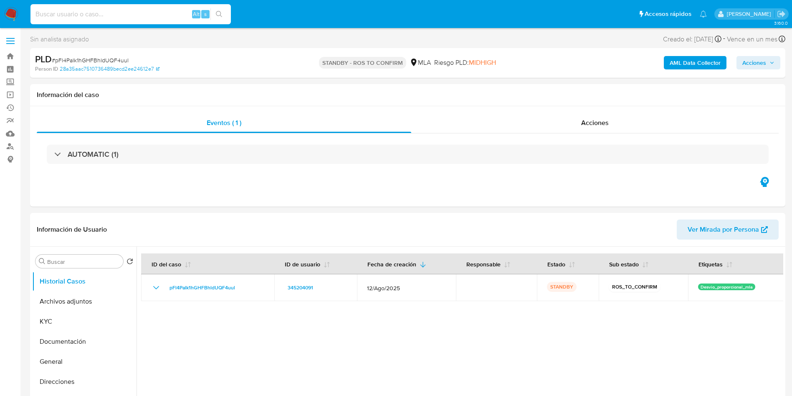
click at [127, 17] on input at bounding box center [130, 14] width 200 height 11
paste input "rmwqCt4PuHUcgPXtMtOmRW7t"
type input "rmwqCt4PuHUcgPXtMtOmRW7t"
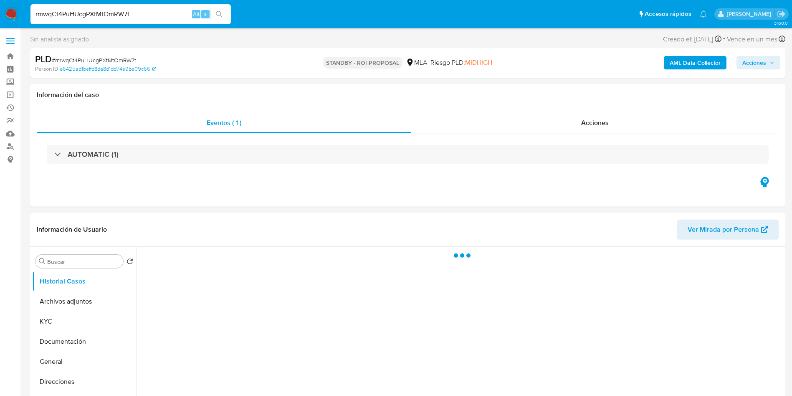
select select "10"
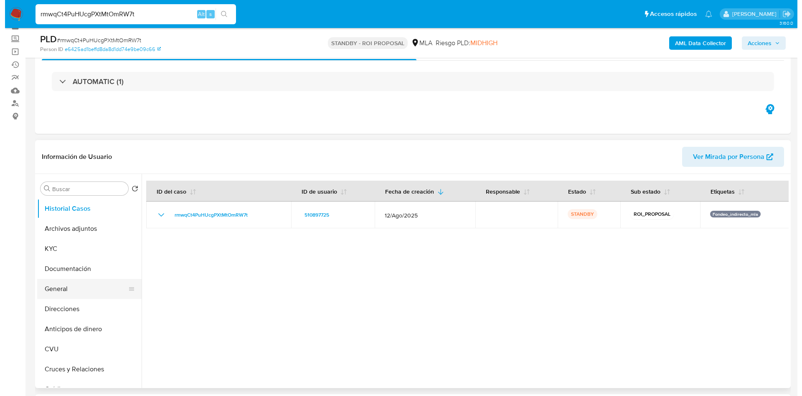
scroll to position [63, 0]
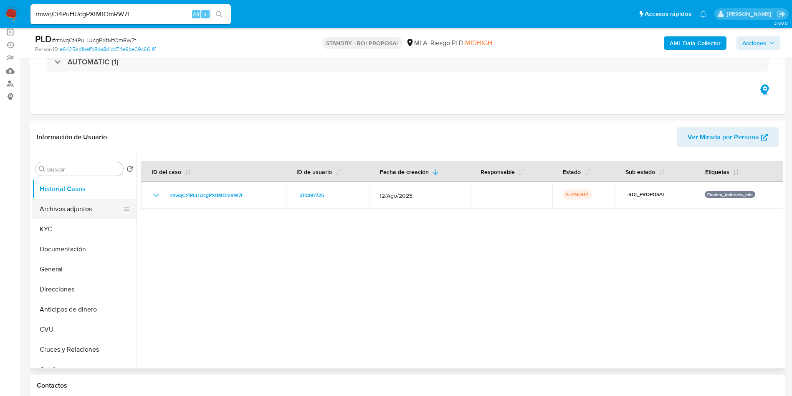
click at [64, 215] on button "Archivos adjuntos" at bounding box center [81, 209] width 98 height 20
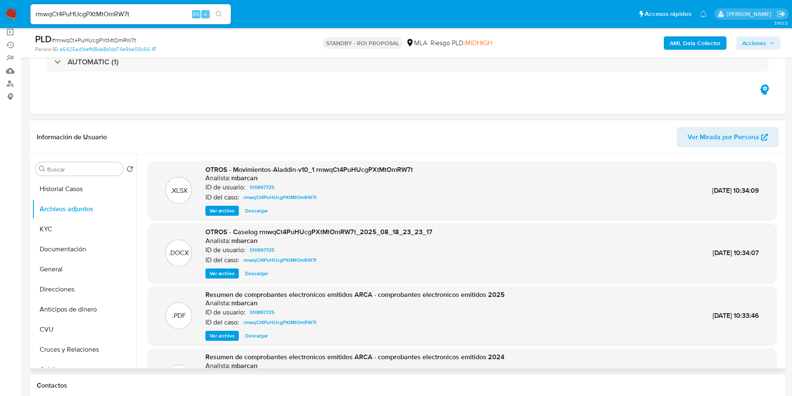
click at [224, 274] on span "Ver archivo" at bounding box center [222, 273] width 25 height 8
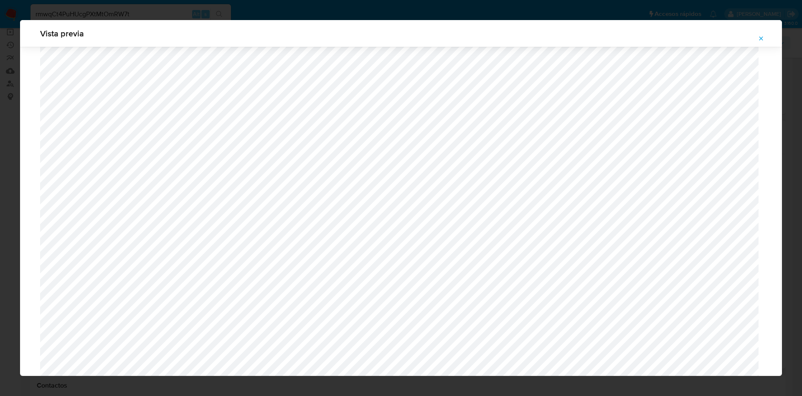
scroll to position [547, 0]
